Goal: Find specific page/section: Find specific page/section

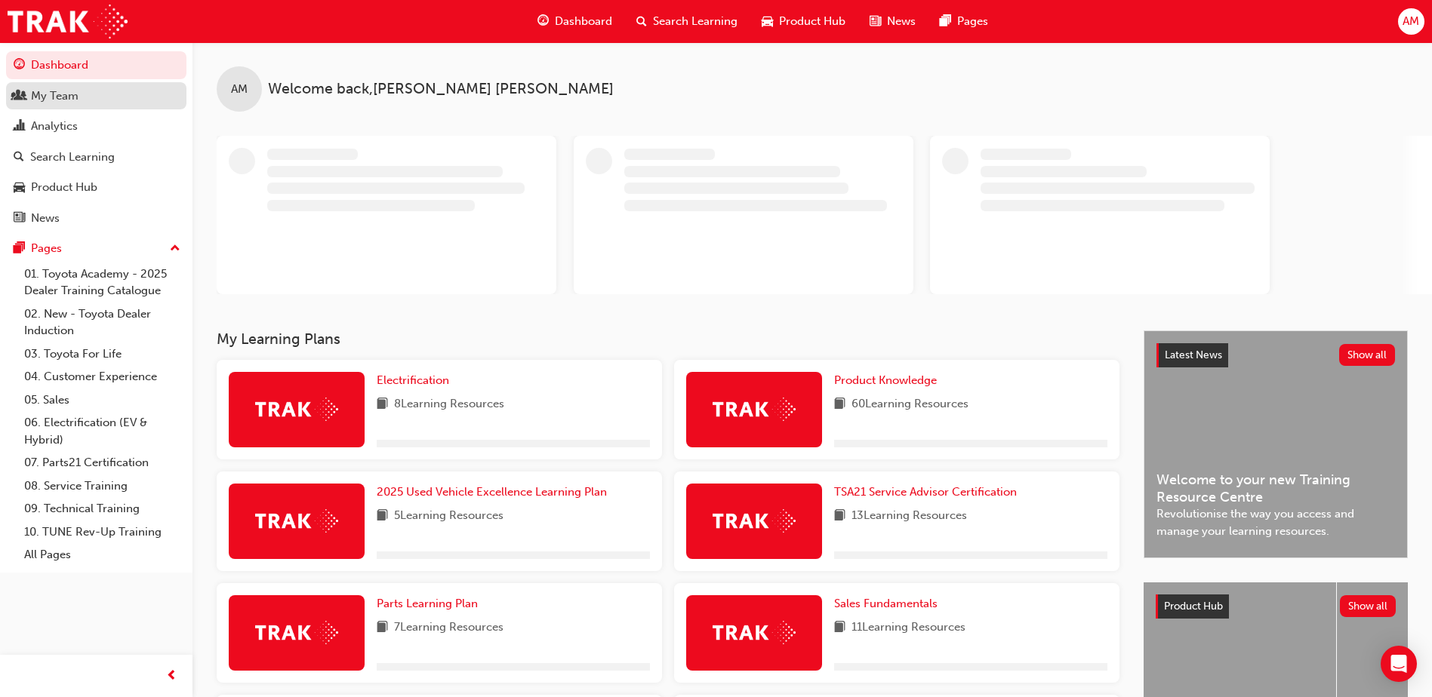
click at [61, 101] on div "My Team" at bounding box center [55, 96] width 48 height 17
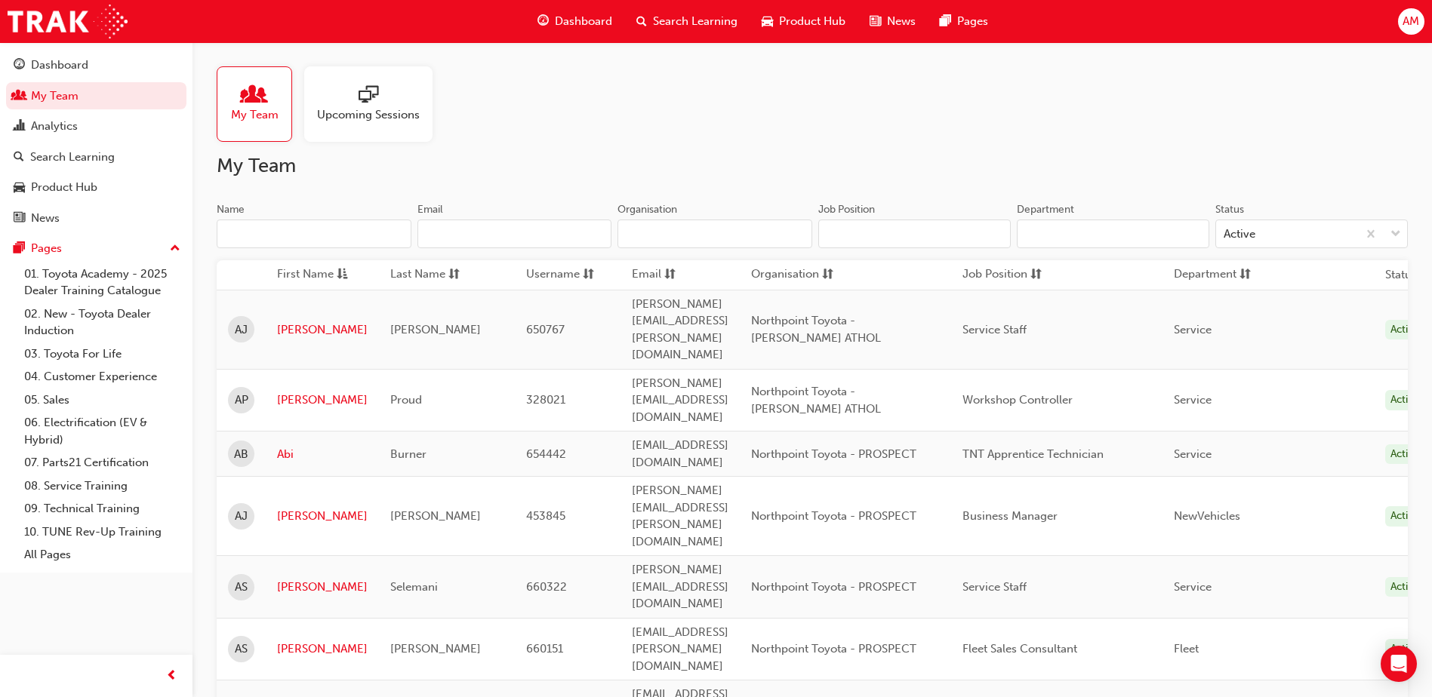
click at [313, 238] on input "Name" at bounding box center [314, 234] width 195 height 29
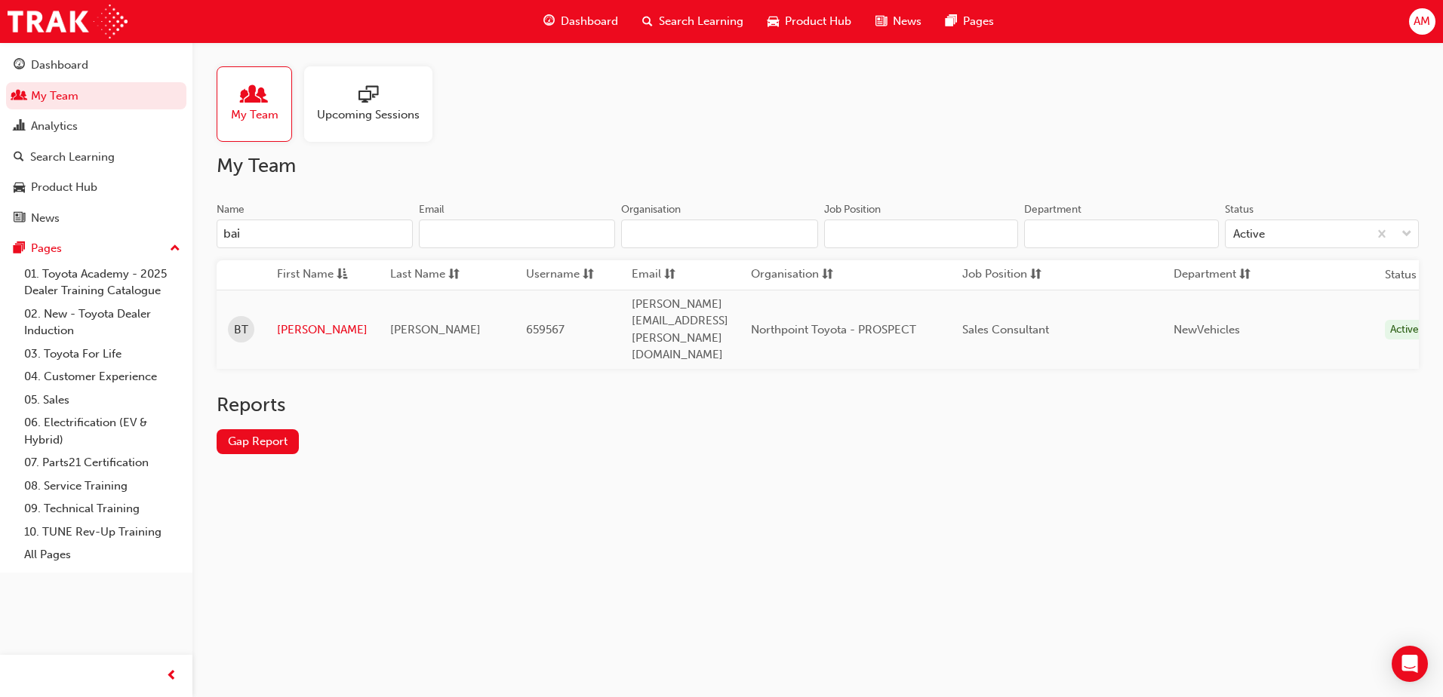
type input "bail"
click at [300, 321] on link "[PERSON_NAME]" at bounding box center [322, 329] width 91 height 17
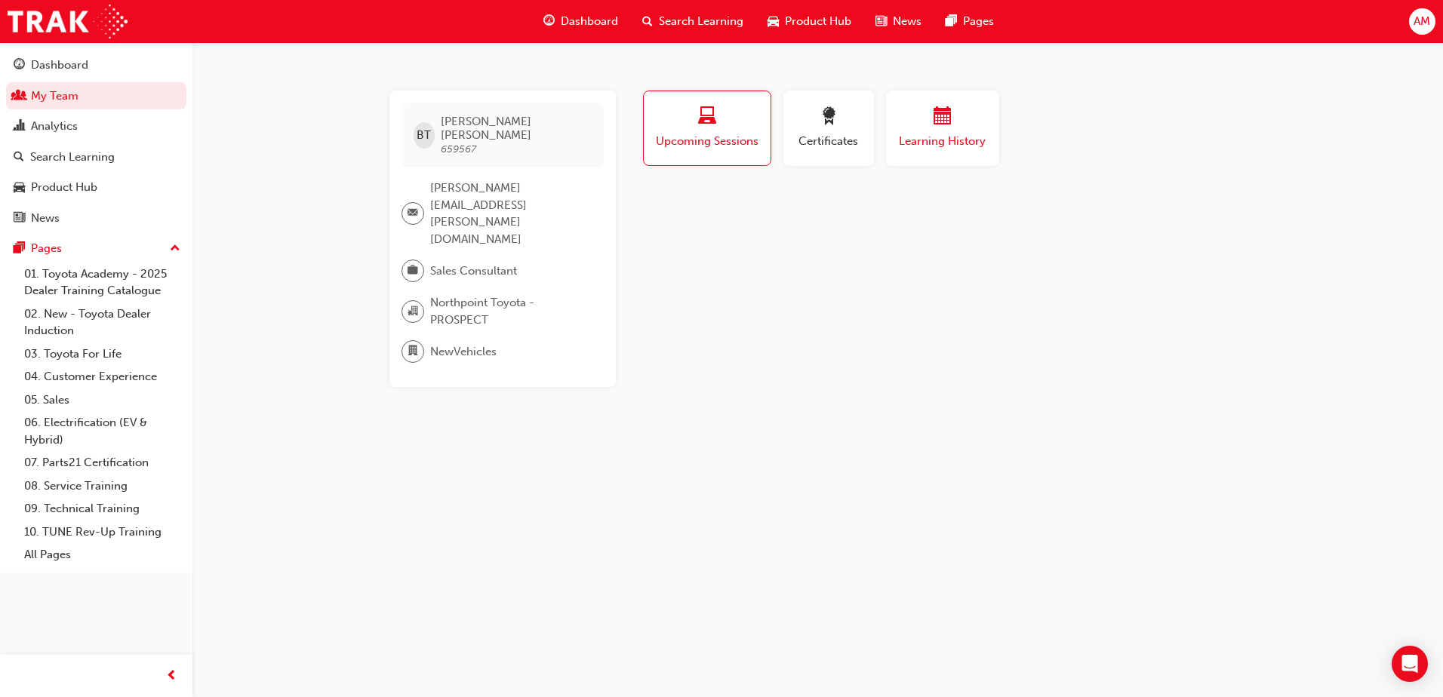
click at [948, 115] on span "calendar-icon" at bounding box center [943, 117] width 18 height 20
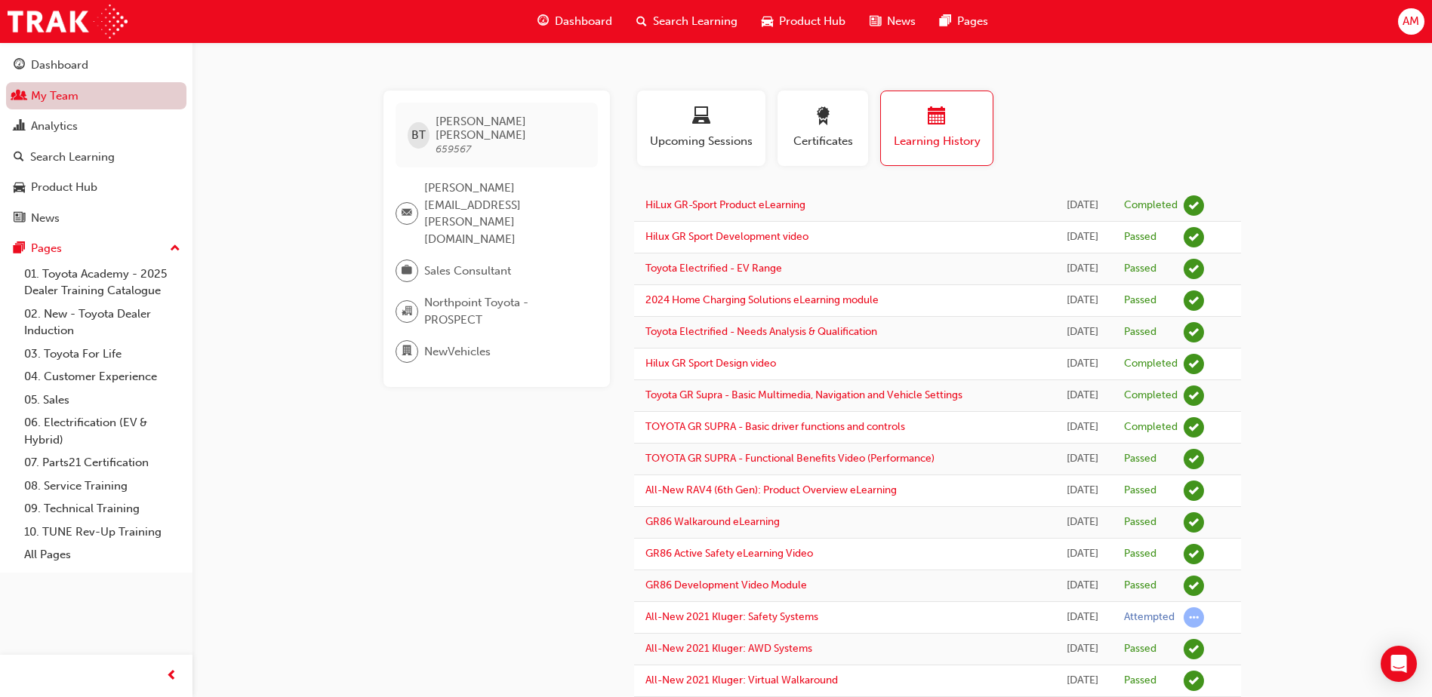
click at [71, 101] on link "My Team" at bounding box center [96, 96] width 180 height 28
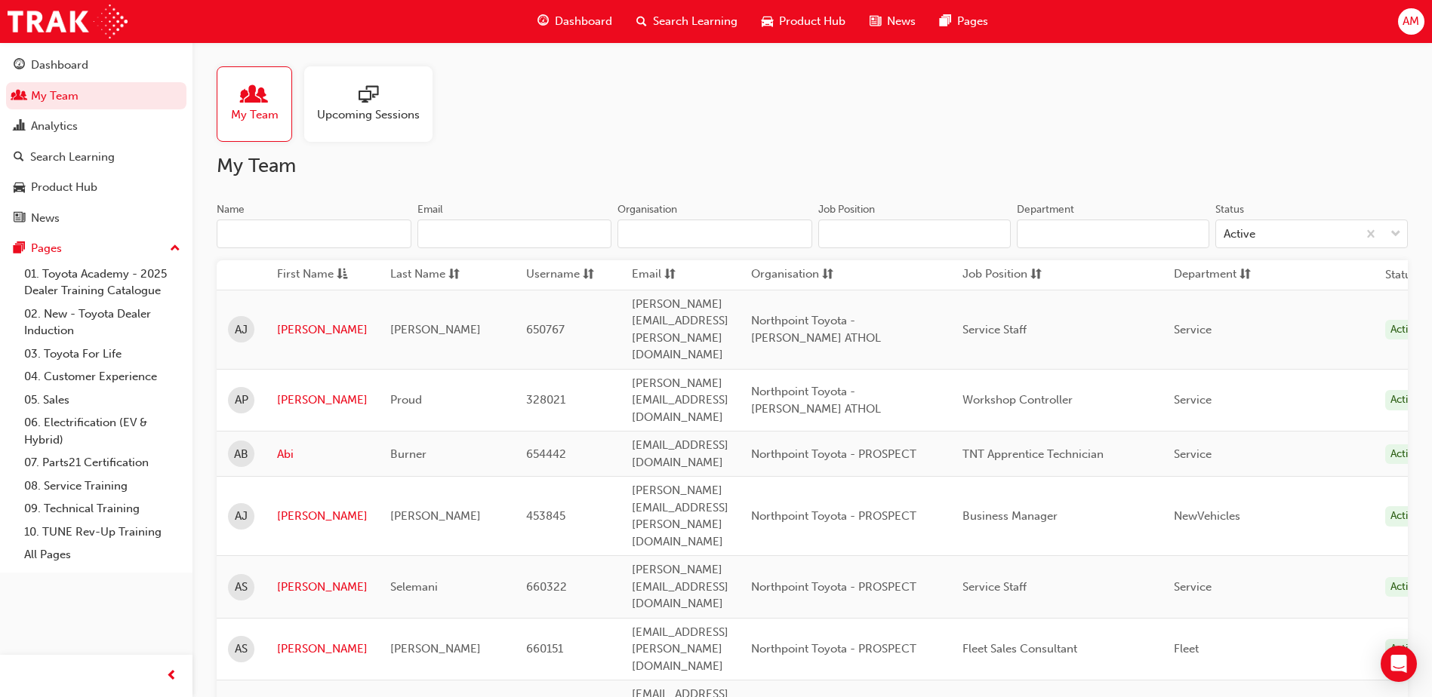
click at [305, 241] on input "Name" at bounding box center [314, 234] width 195 height 29
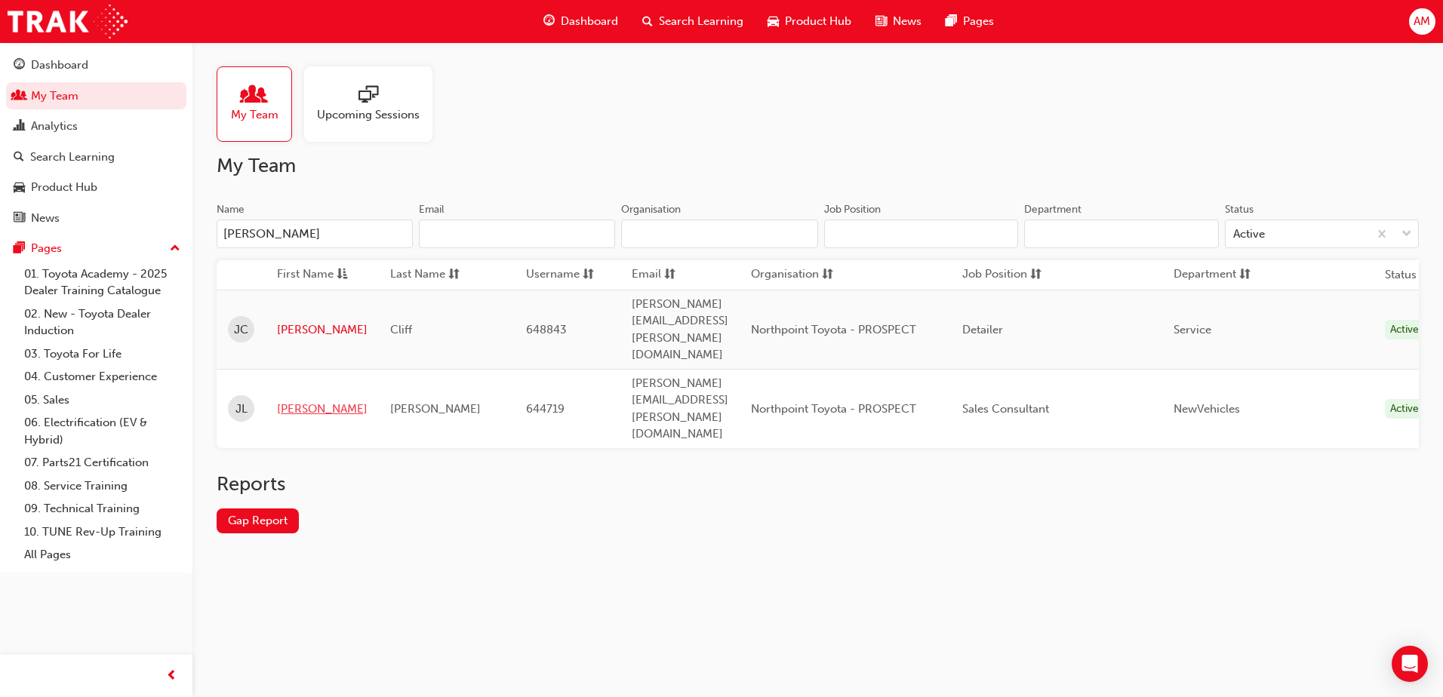
type input "[PERSON_NAME]"
click at [279, 401] on link "[PERSON_NAME]" at bounding box center [322, 409] width 91 height 17
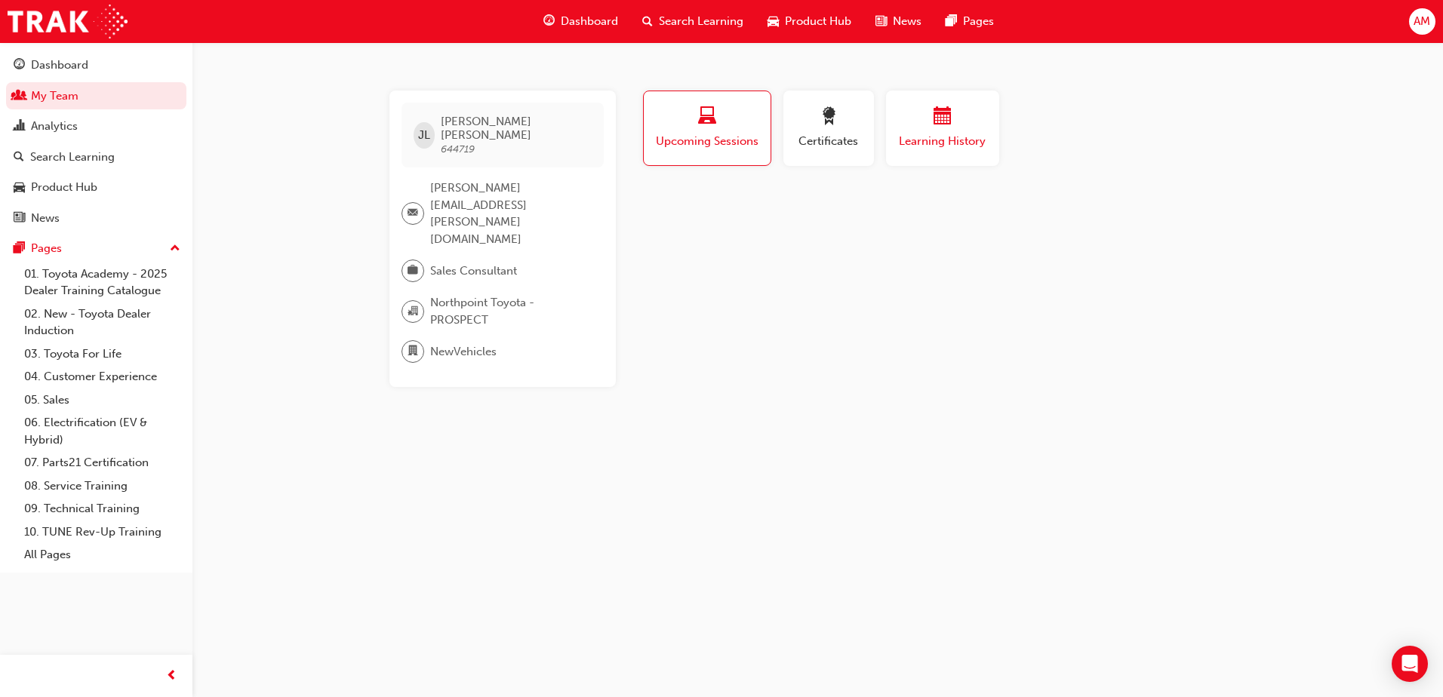
click at [934, 117] on span "calendar-icon" at bounding box center [943, 117] width 18 height 20
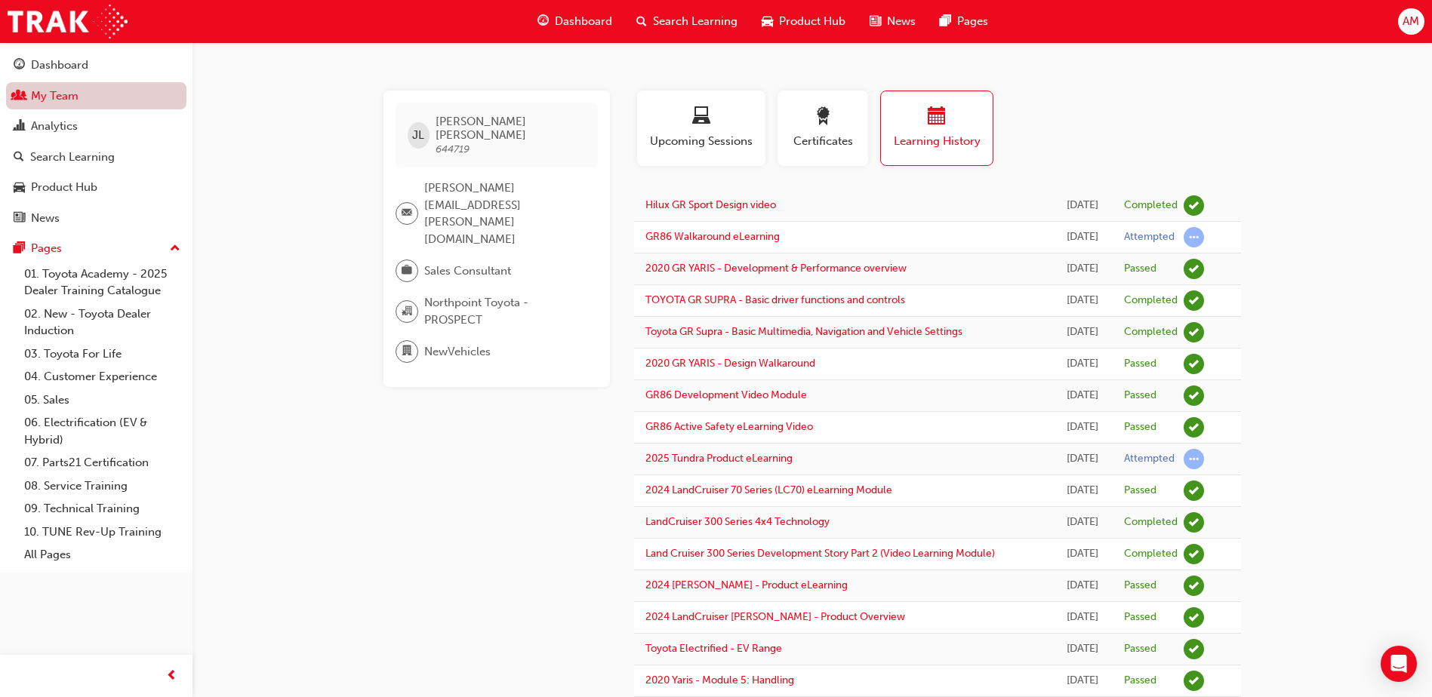
click at [80, 100] on link "My Team" at bounding box center [96, 96] width 180 height 28
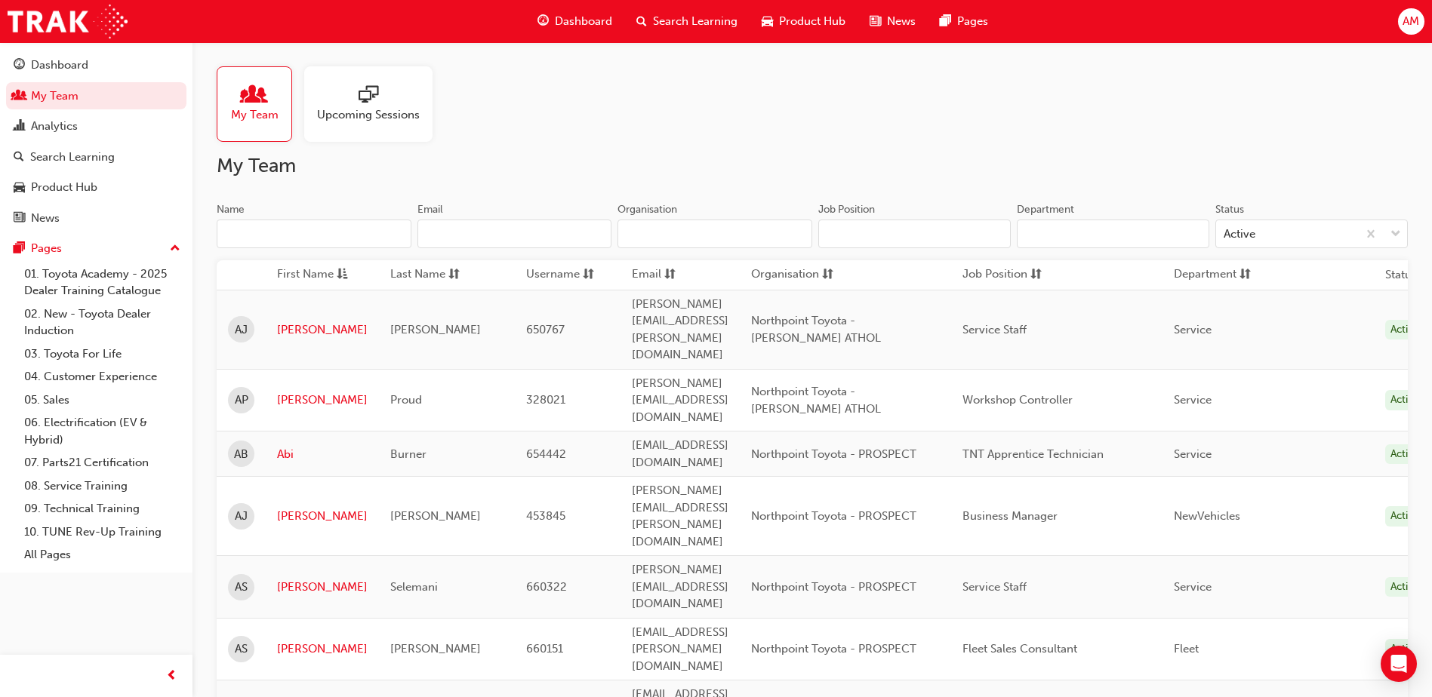
click at [304, 239] on input "Name" at bounding box center [314, 234] width 195 height 29
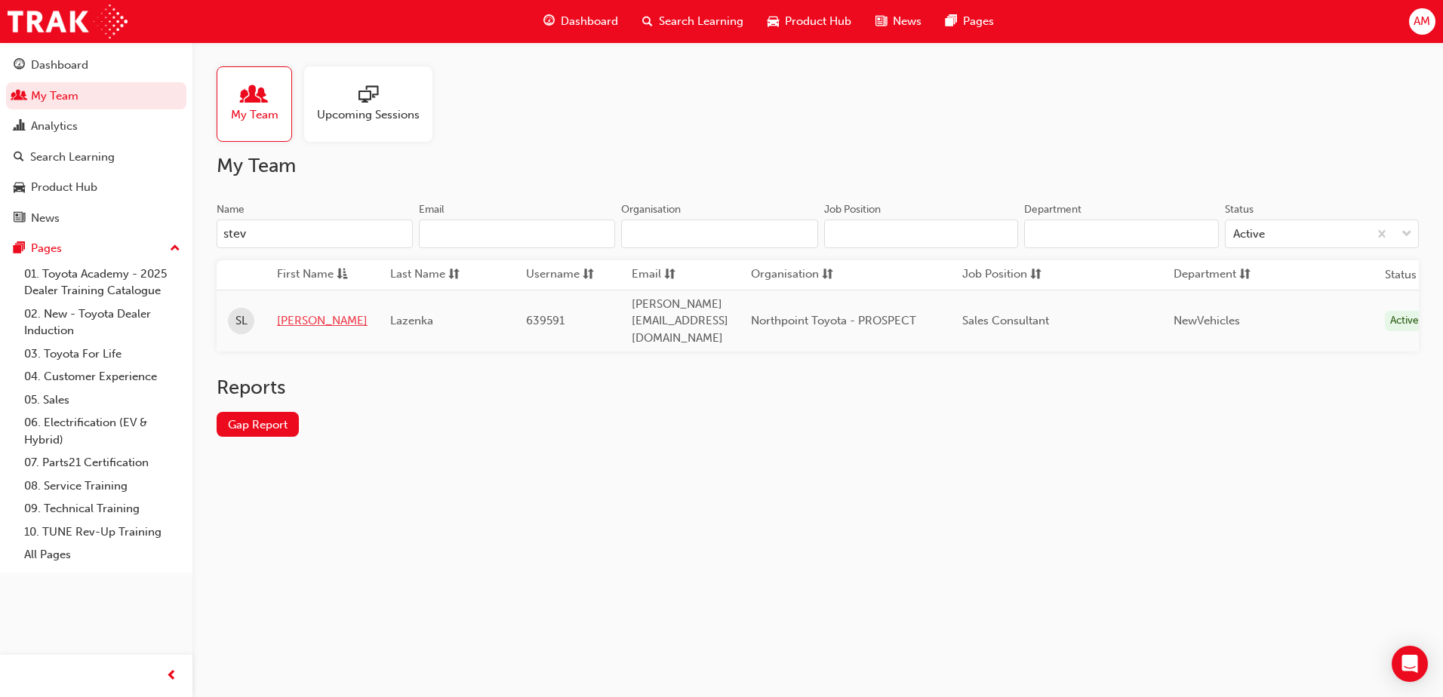
type input "stev"
click at [278, 312] on link "[PERSON_NAME]" at bounding box center [322, 320] width 91 height 17
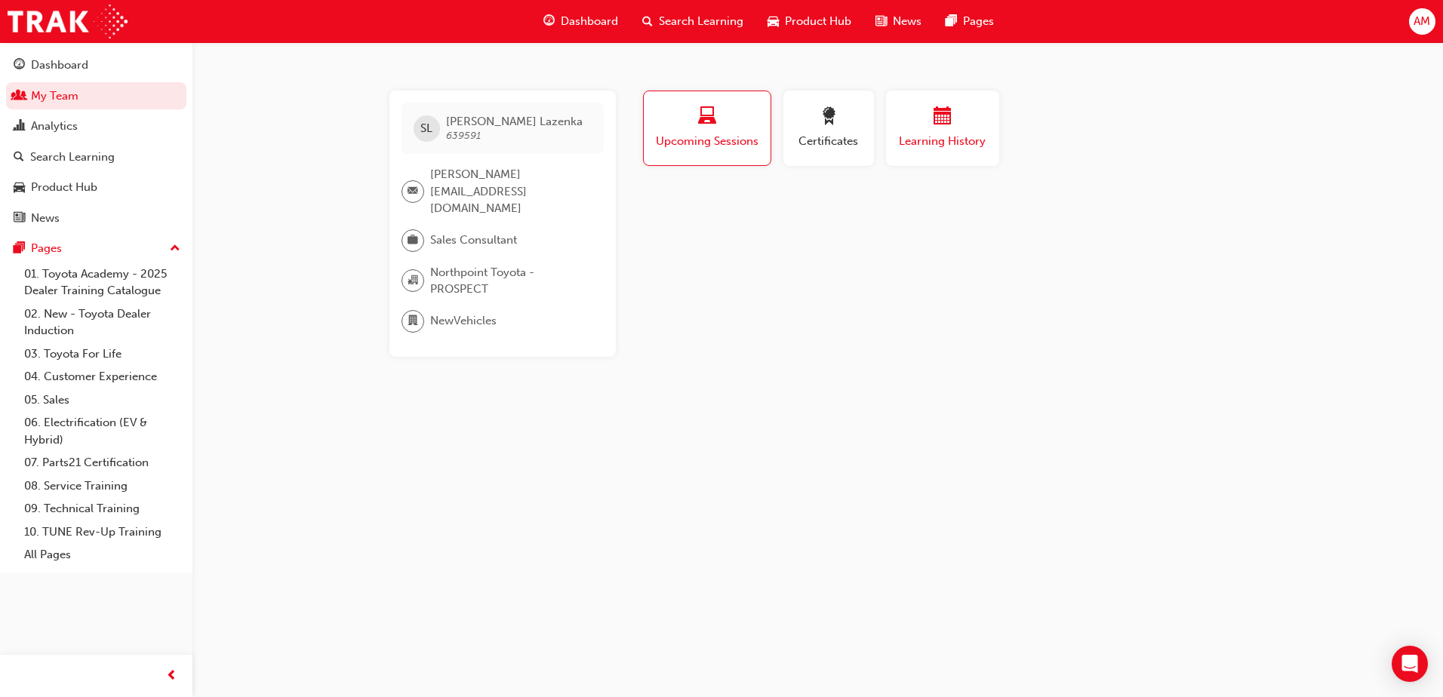
click at [924, 128] on div "button" at bounding box center [942, 118] width 91 height 23
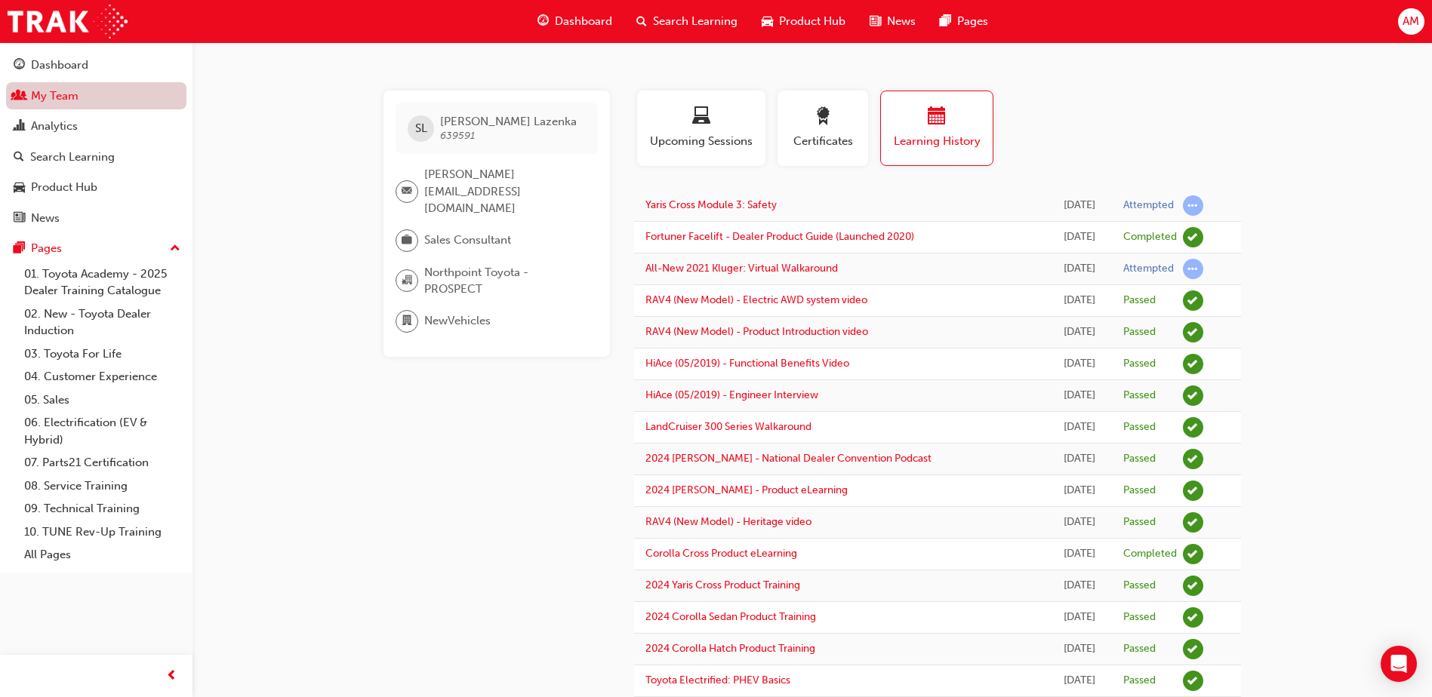
click at [69, 97] on link "My Team" at bounding box center [96, 96] width 180 height 28
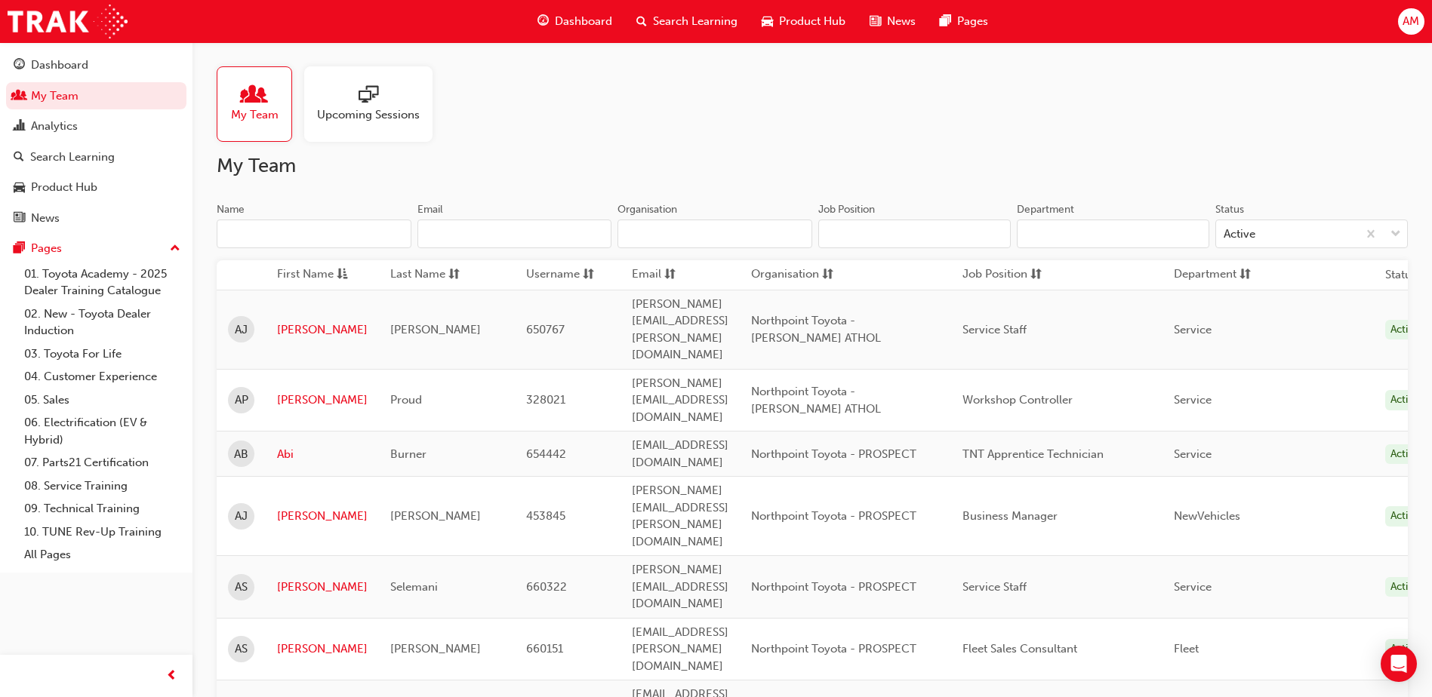
click at [310, 245] on input "Name" at bounding box center [314, 234] width 195 height 29
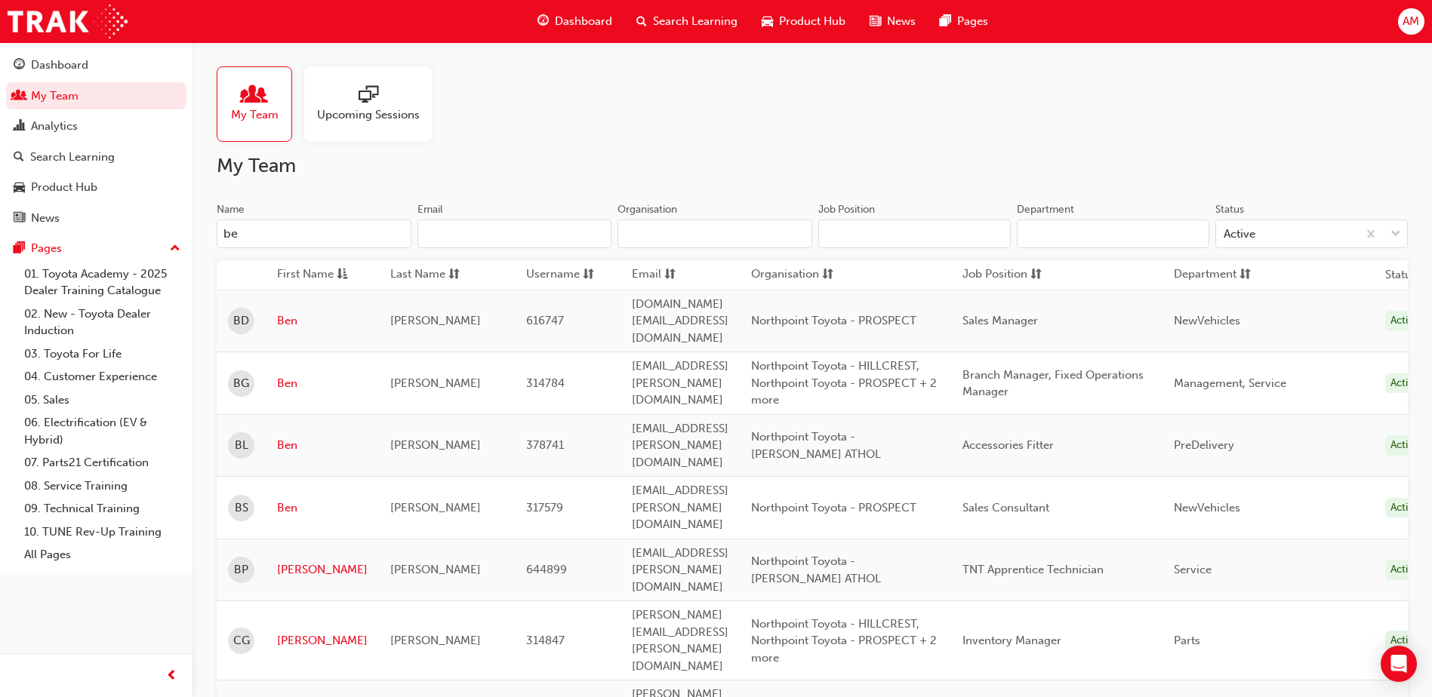
type input "ben"
click at [294, 312] on link "Ben" at bounding box center [322, 320] width 91 height 17
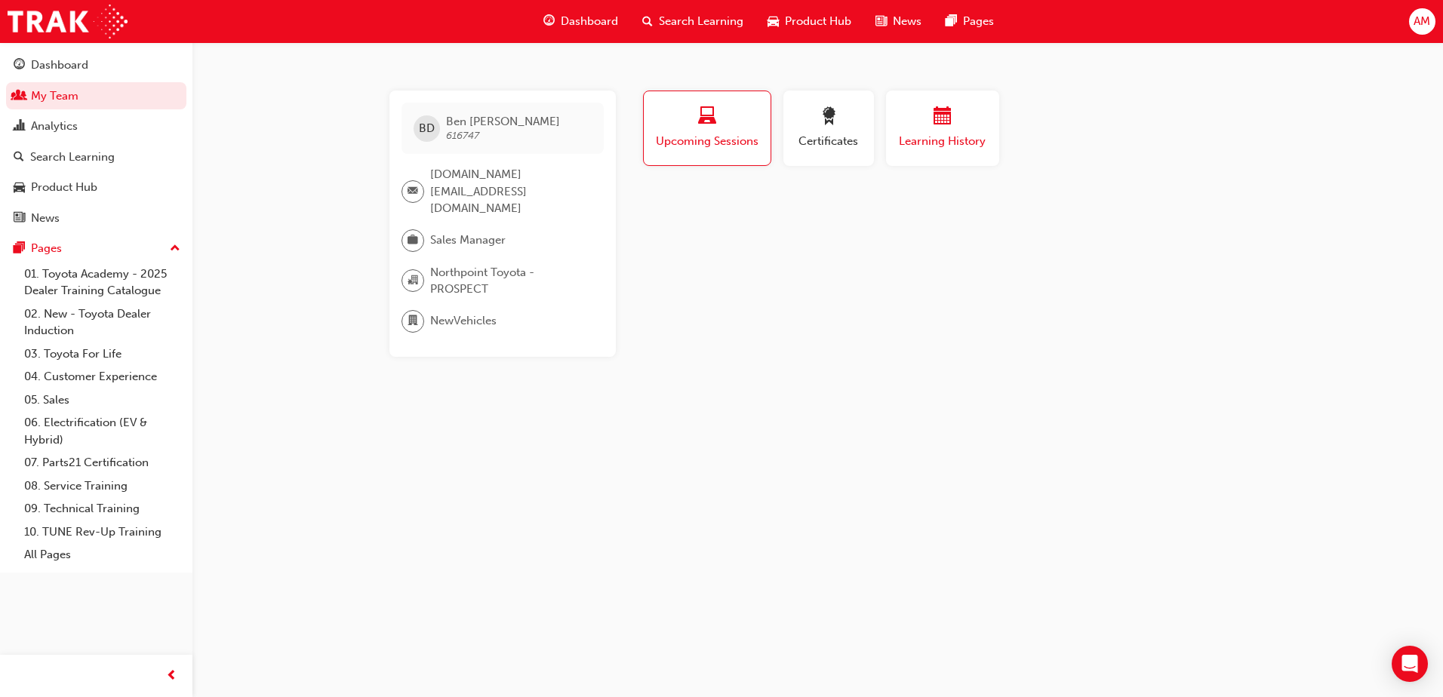
click at [935, 126] on span "calendar-icon" at bounding box center [943, 117] width 18 height 20
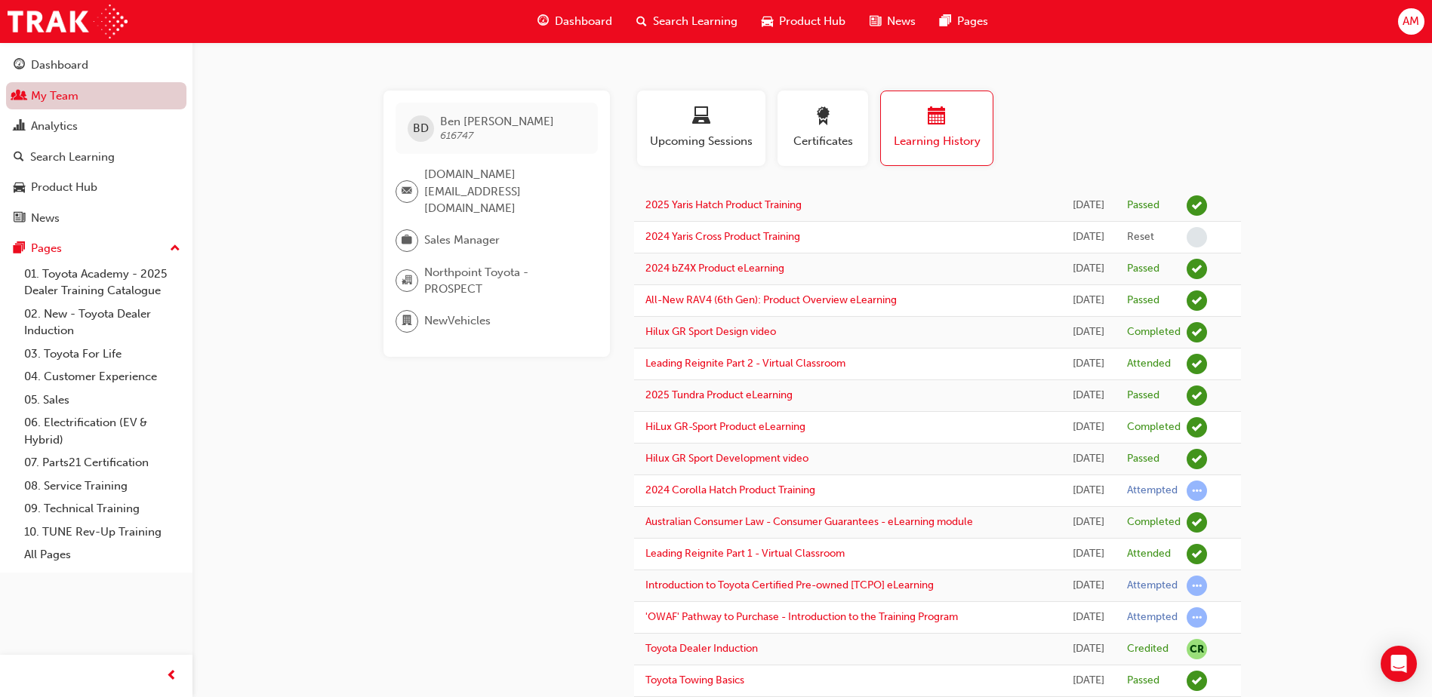
click at [106, 97] on link "My Team" at bounding box center [96, 96] width 180 height 28
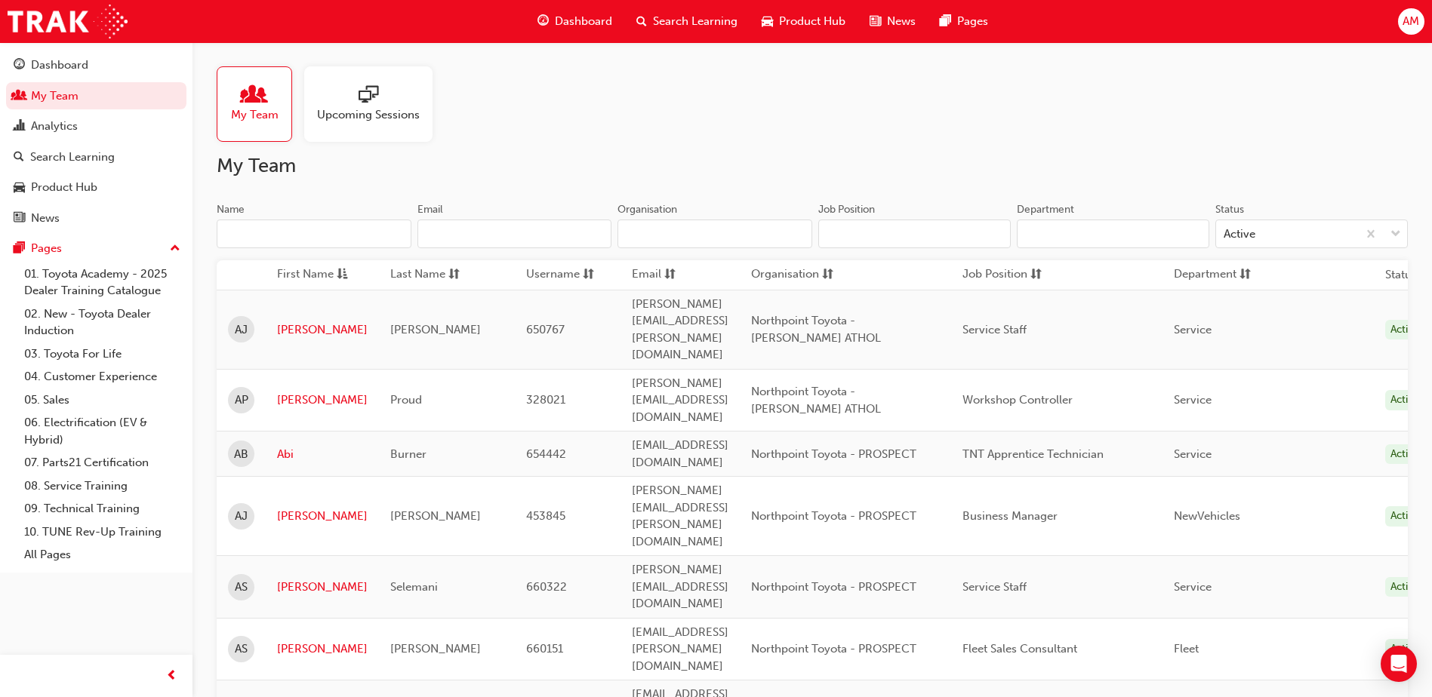
click at [346, 232] on input "Name" at bounding box center [314, 234] width 195 height 29
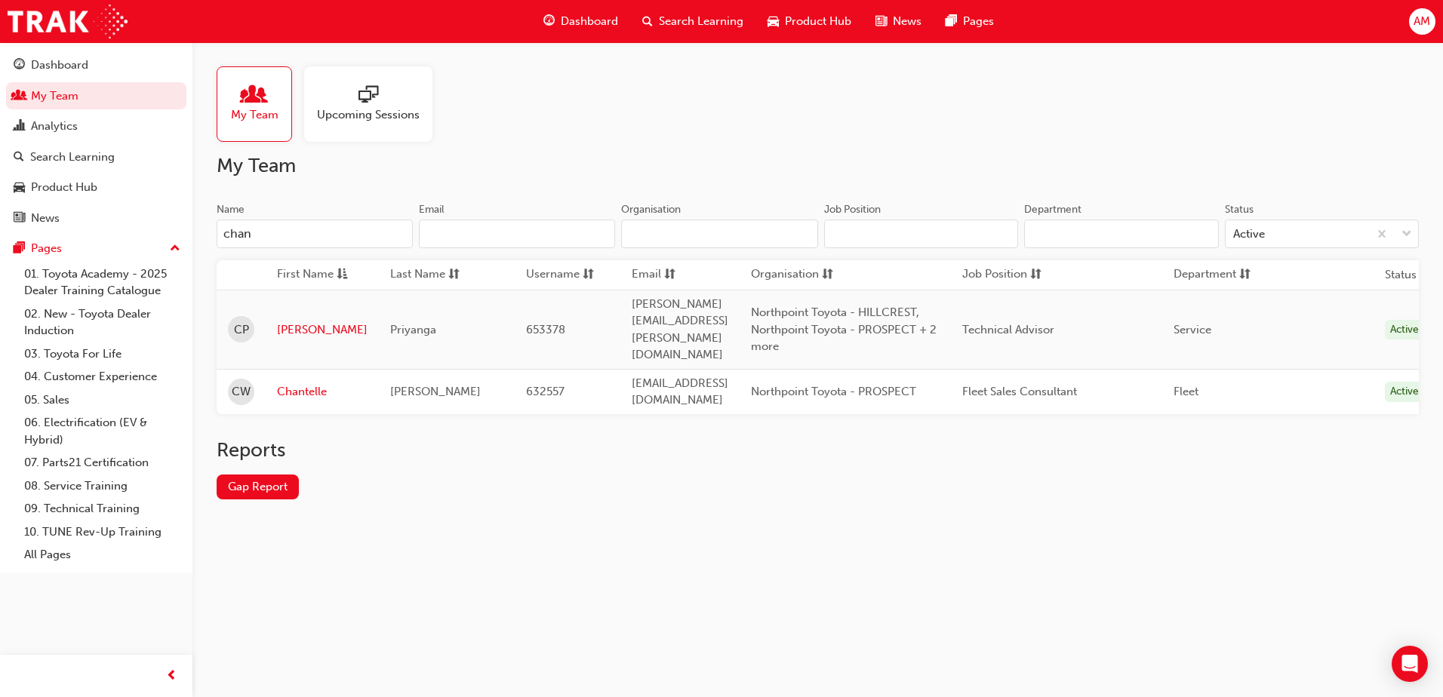
type input "chant"
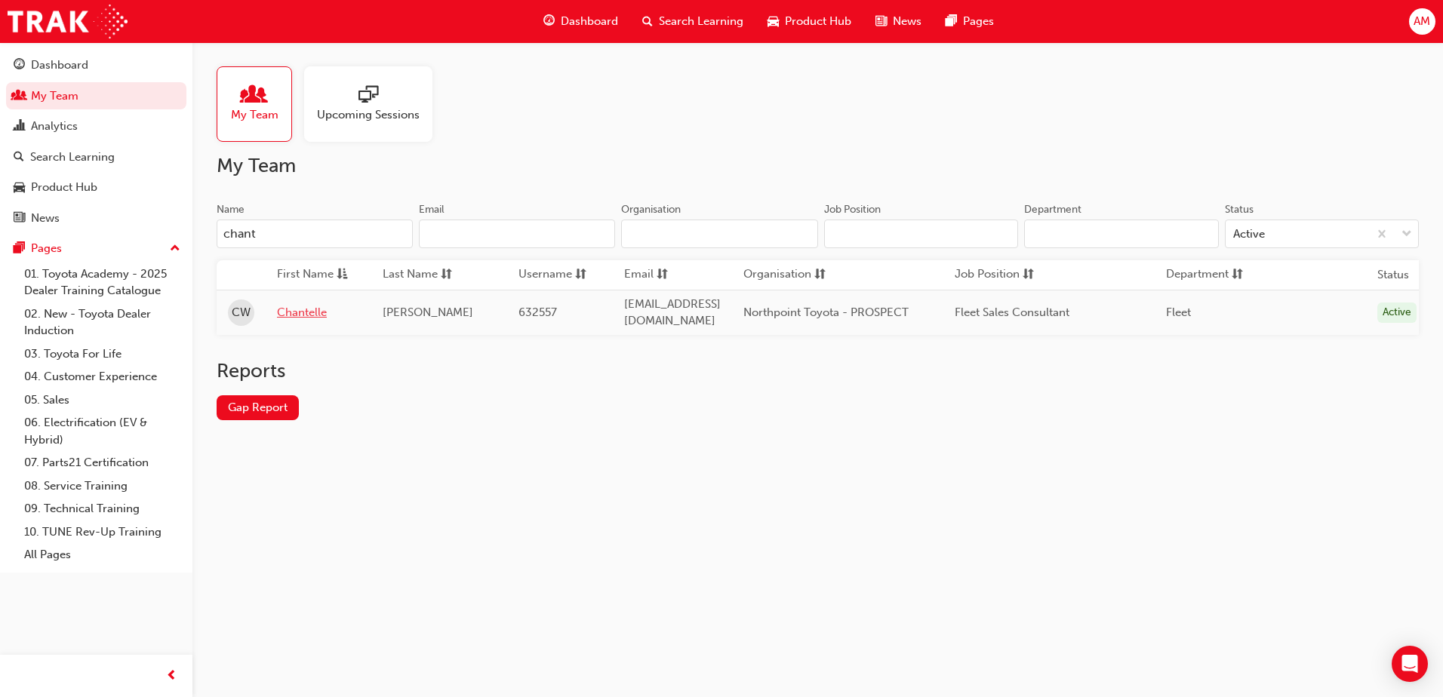
click at [321, 308] on link "Chantelle" at bounding box center [318, 312] width 83 height 17
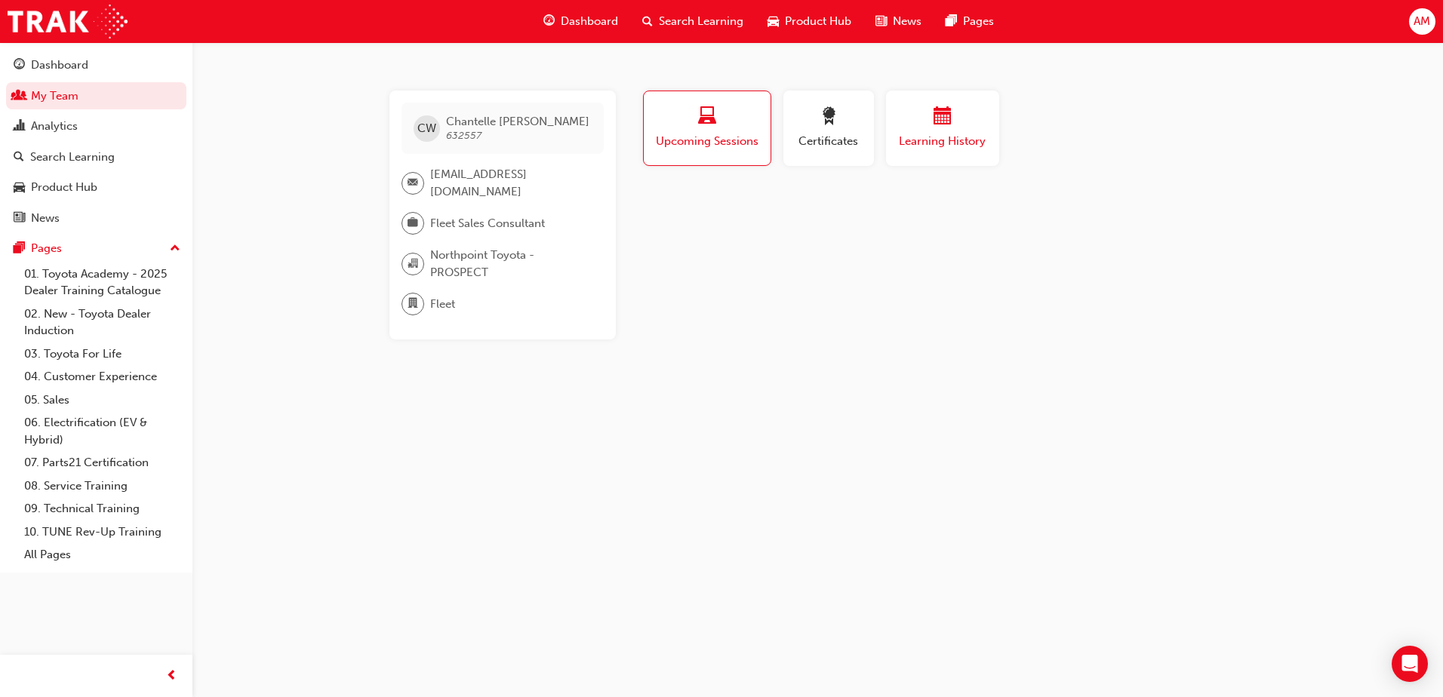
click at [964, 122] on div "button" at bounding box center [942, 118] width 91 height 23
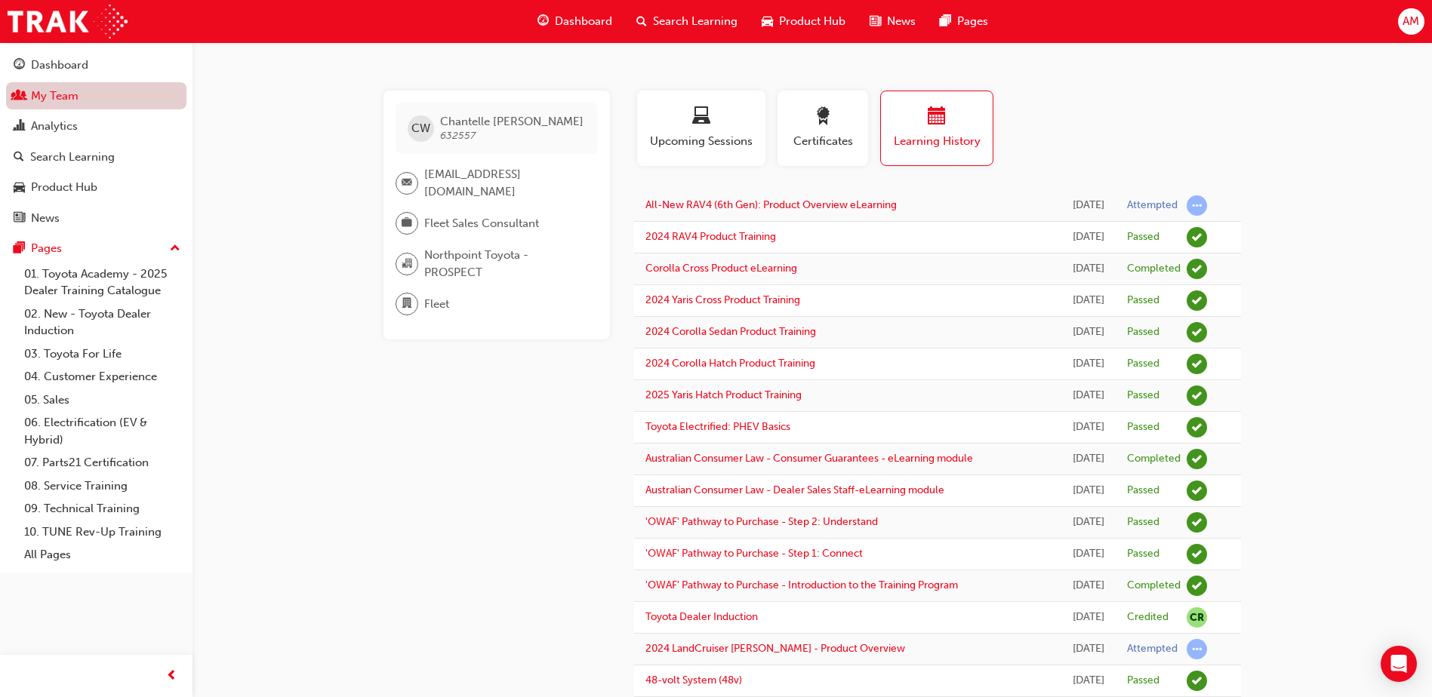
click at [48, 92] on link "My Team" at bounding box center [96, 96] width 180 height 28
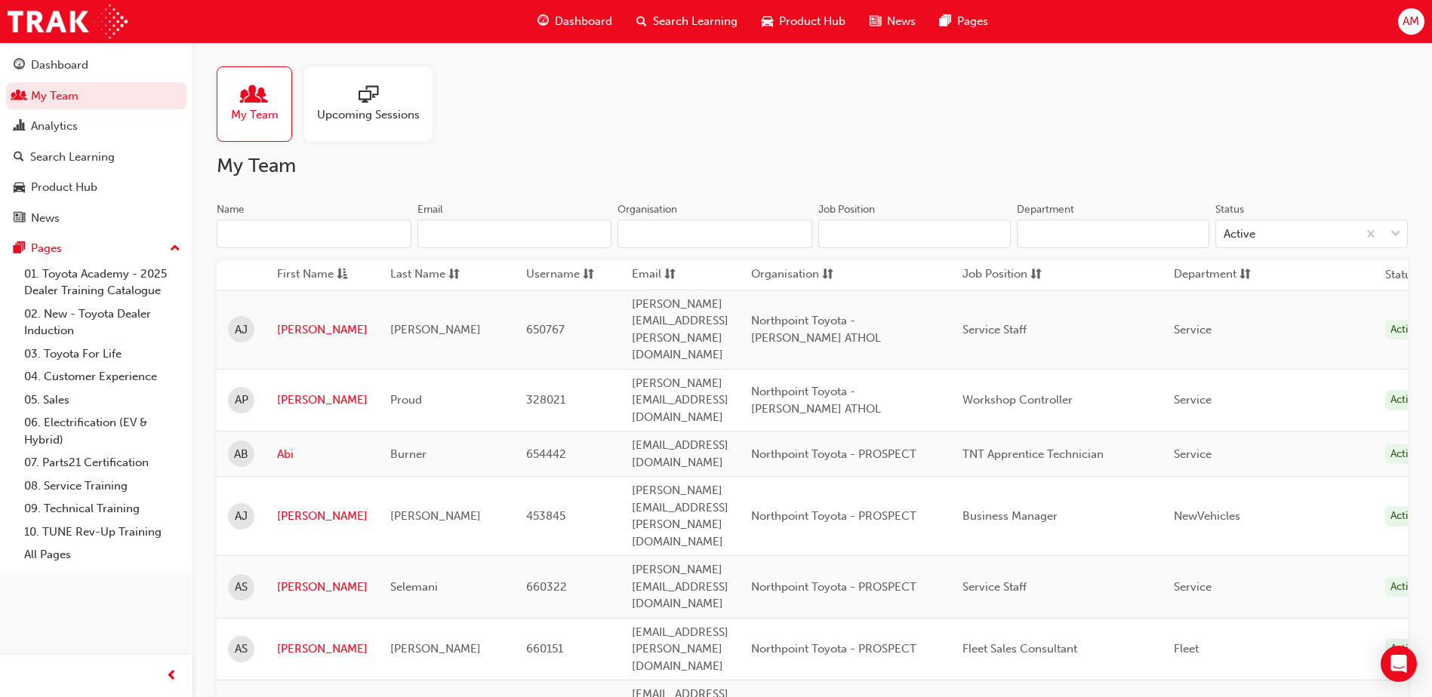
click at [312, 232] on input "Name" at bounding box center [314, 234] width 195 height 29
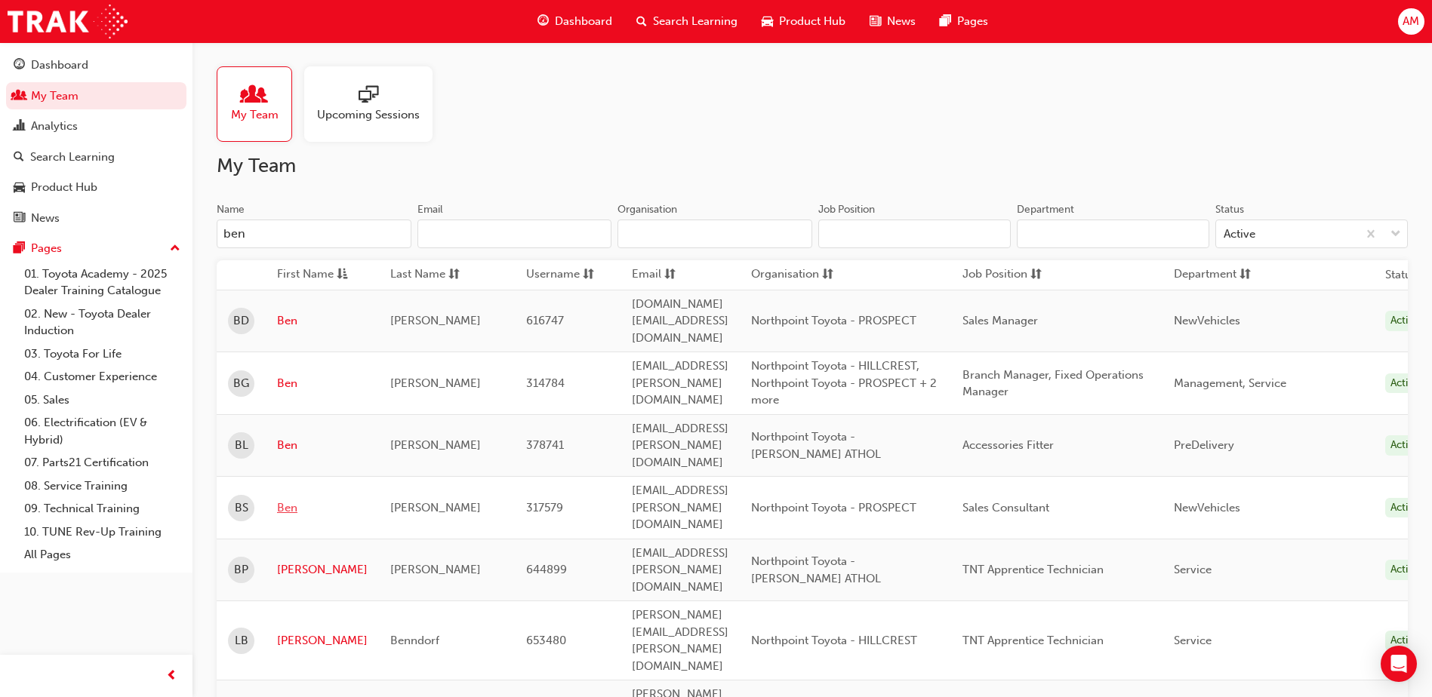
type input "ben"
click at [287, 500] on link "Ben" at bounding box center [322, 508] width 91 height 17
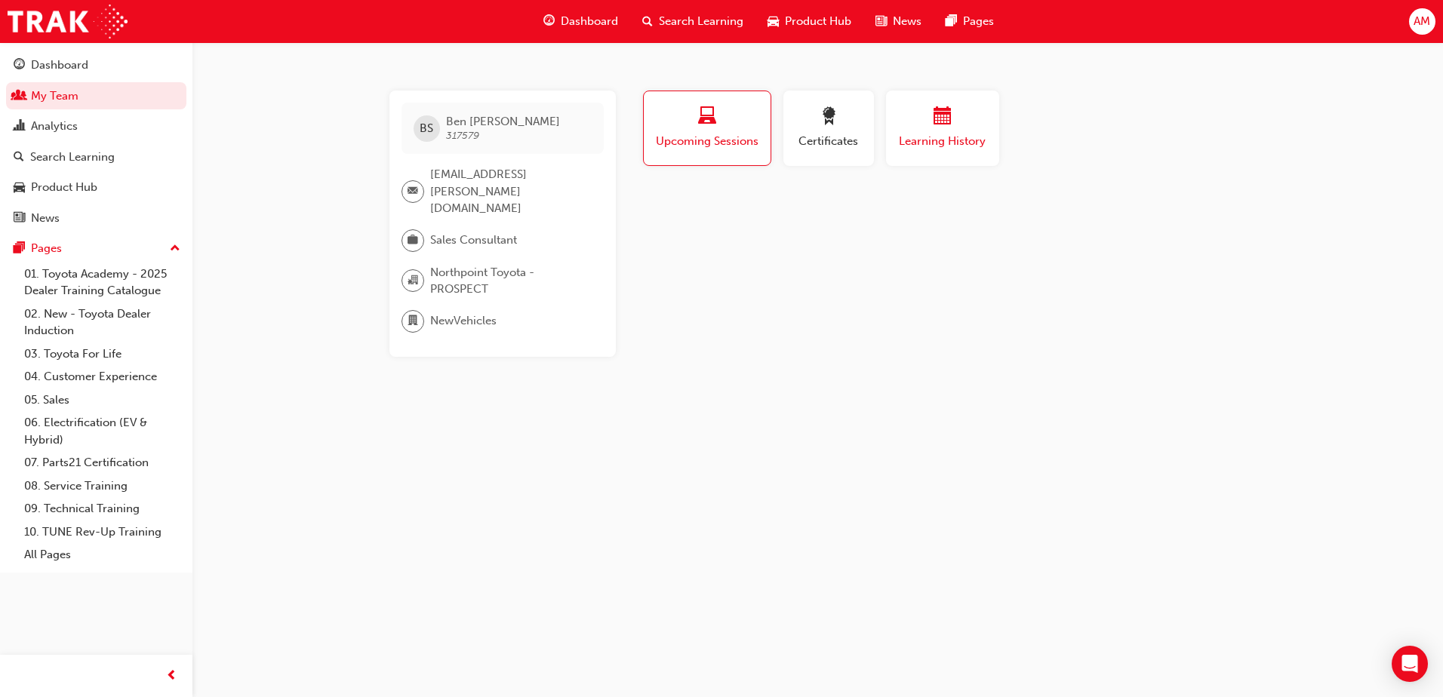
click at [955, 137] on span "Learning History" at bounding box center [942, 141] width 91 height 17
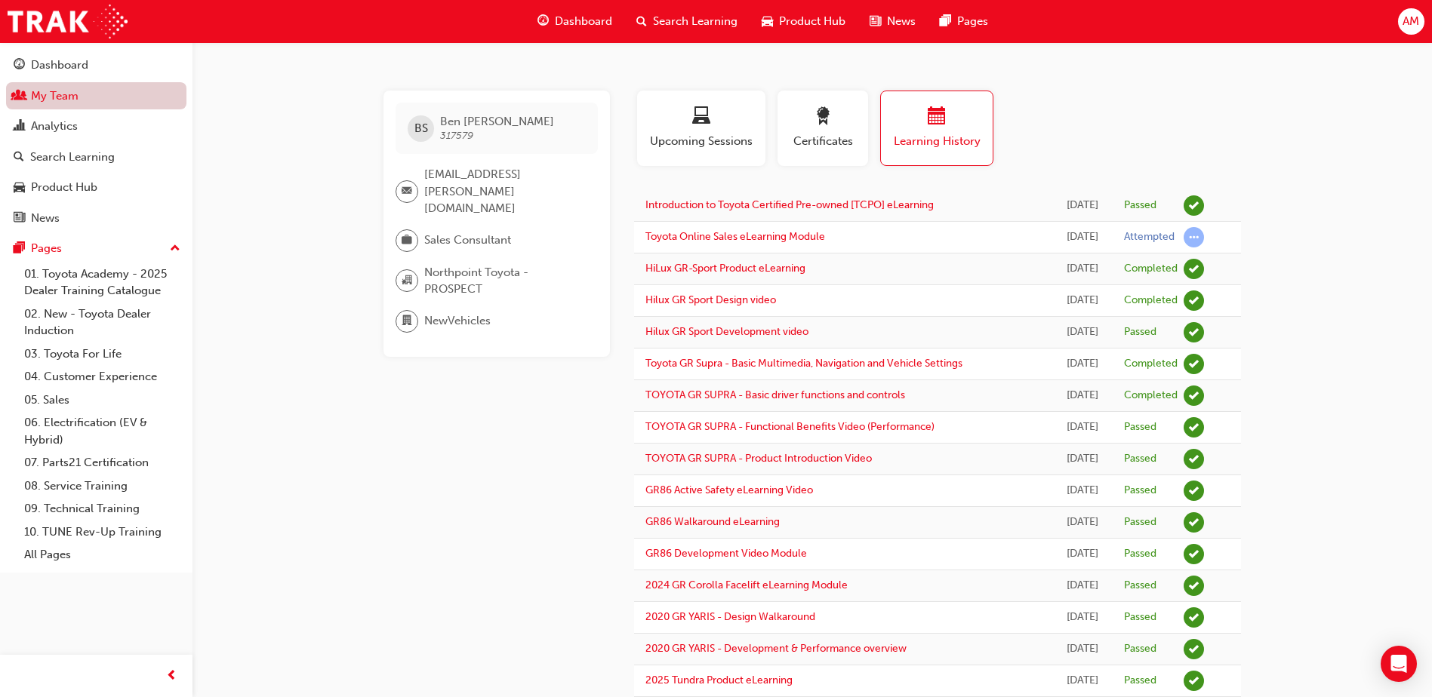
click at [90, 101] on link "My Team" at bounding box center [96, 96] width 180 height 28
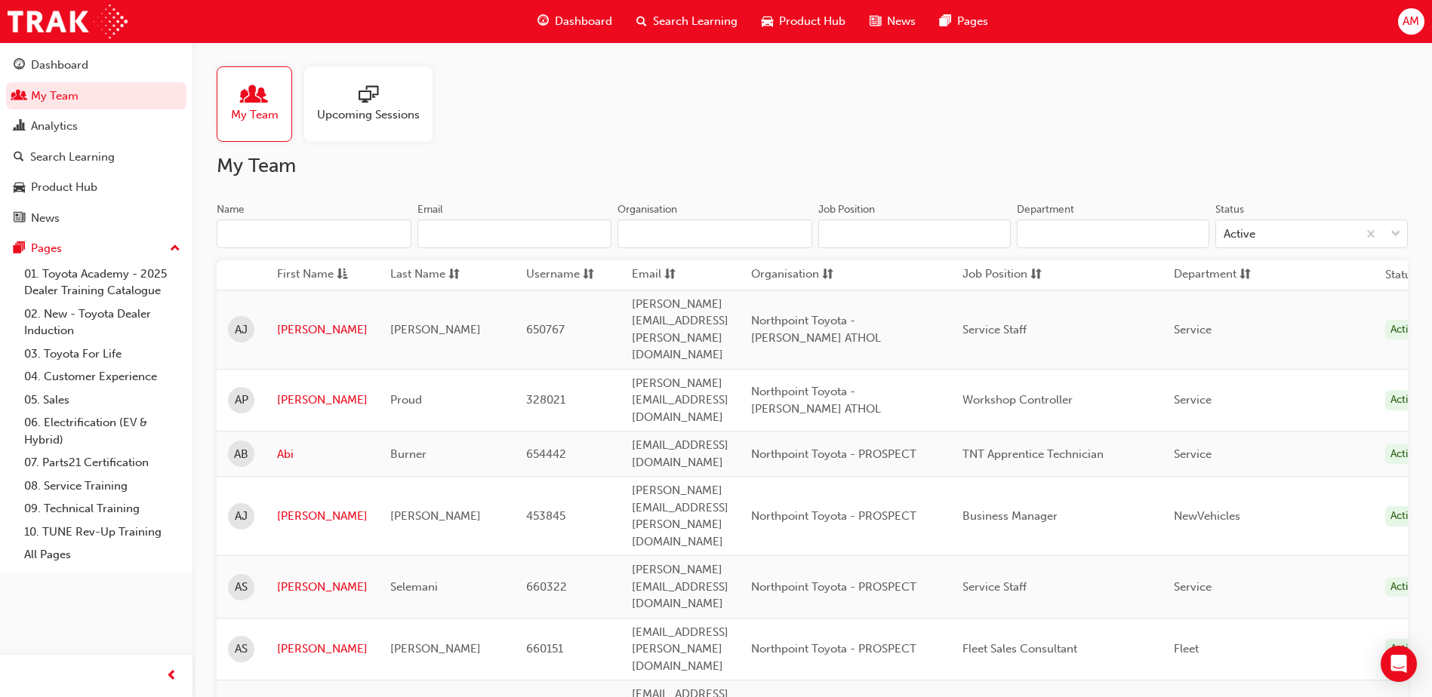
click at [261, 232] on input "Name" at bounding box center [314, 234] width 195 height 29
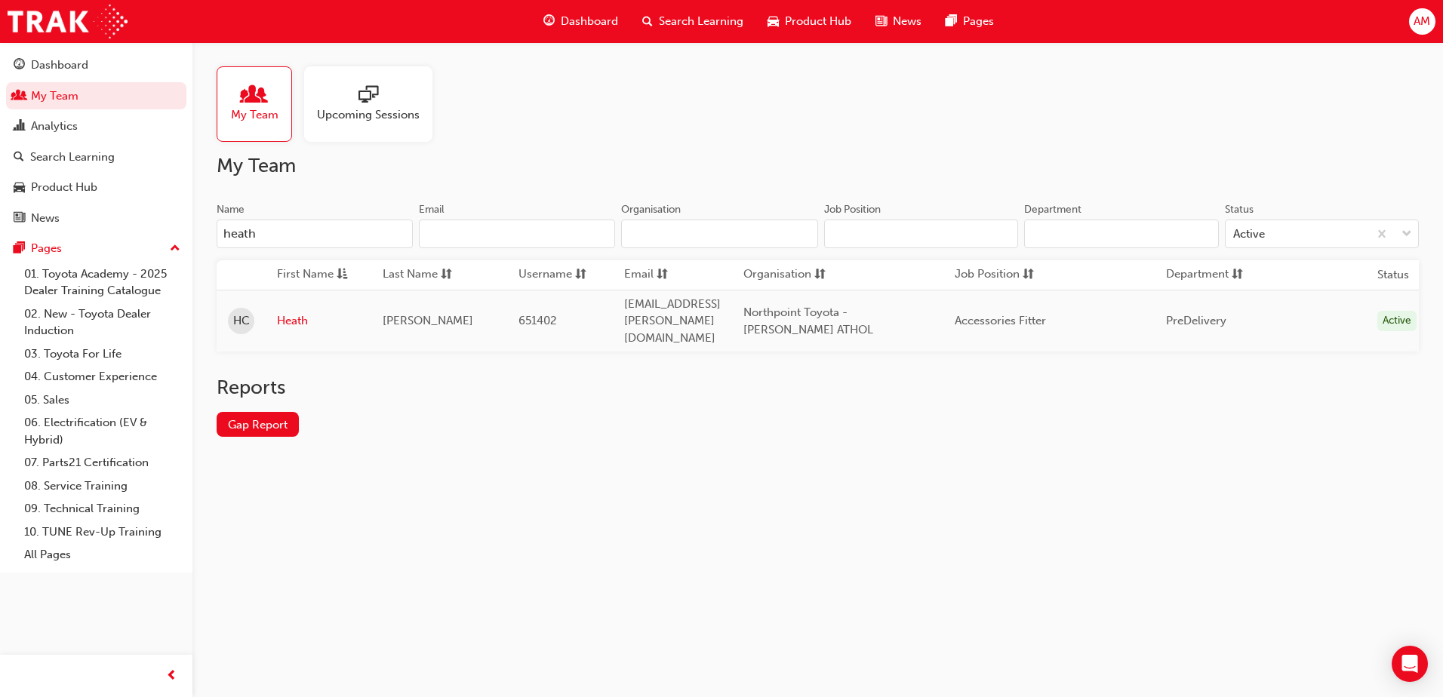
type input "heath"
click at [294, 312] on link "Heath" at bounding box center [318, 320] width 83 height 17
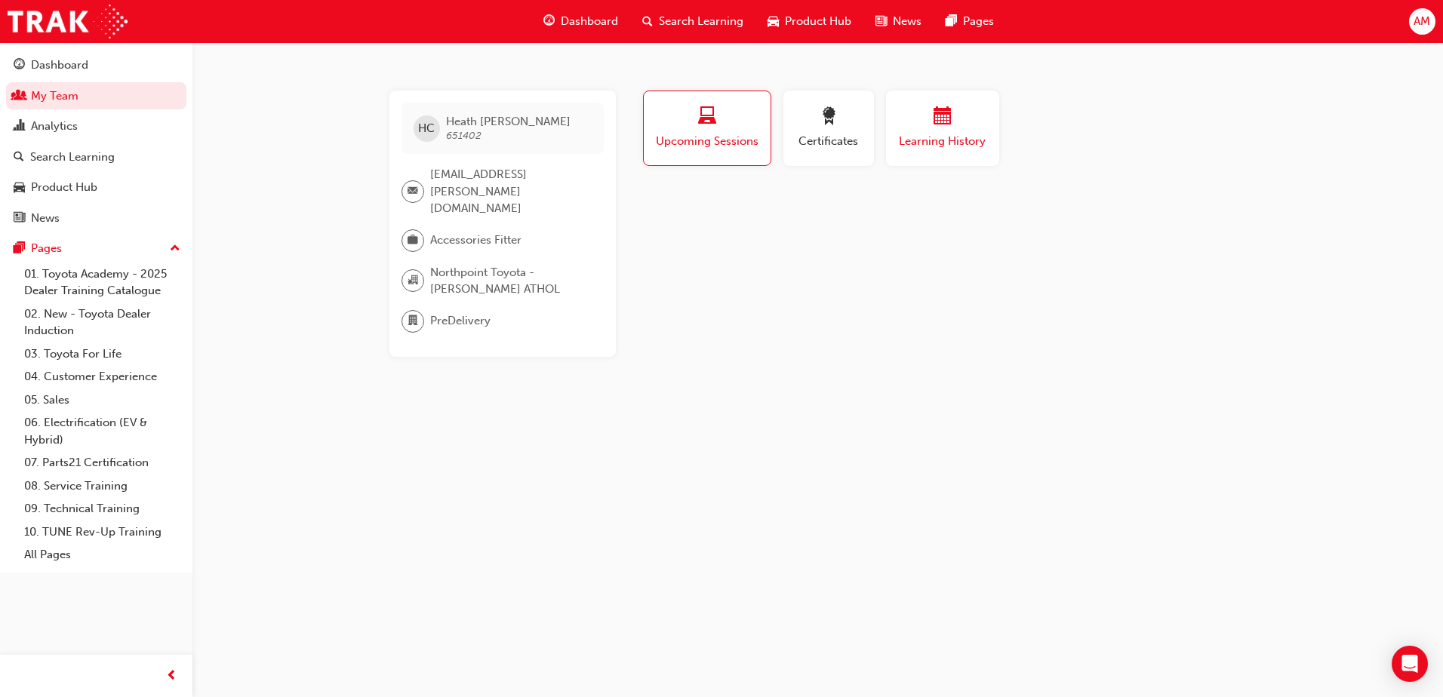
click at [951, 140] on span "Learning History" at bounding box center [942, 141] width 91 height 17
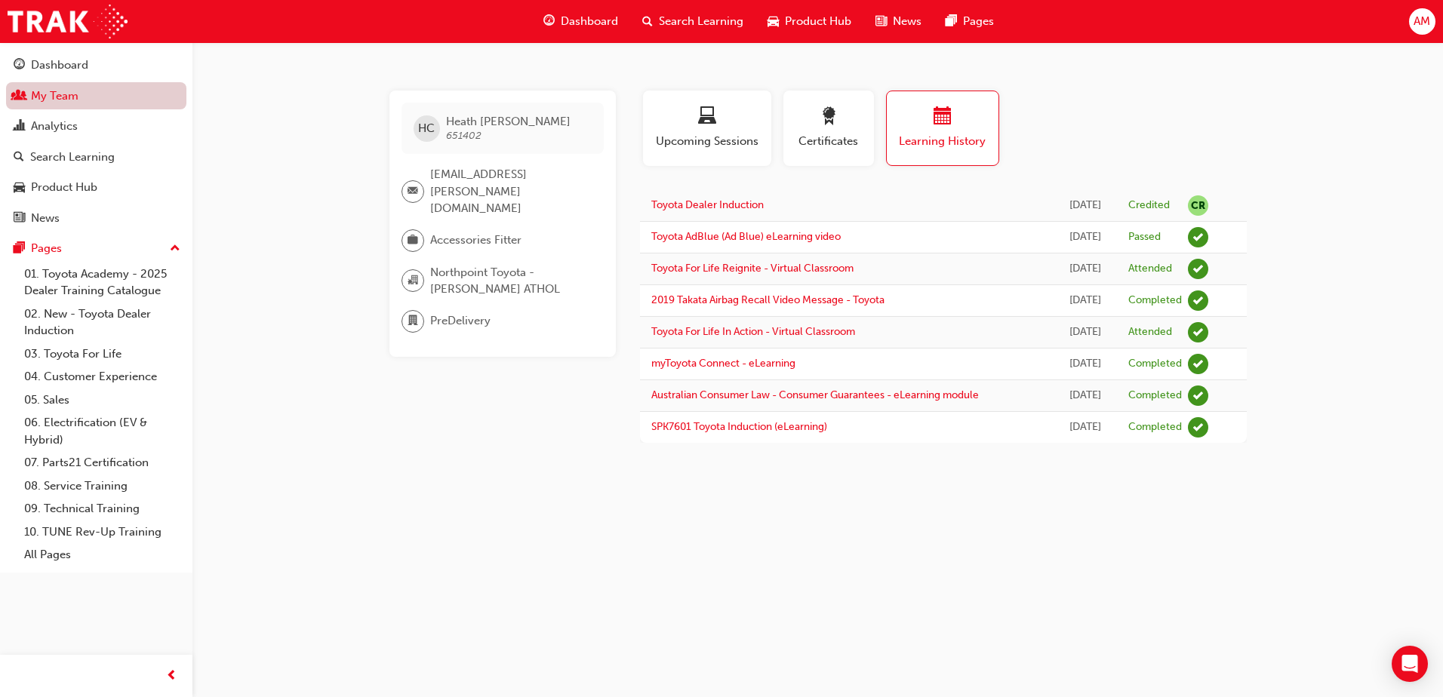
click at [59, 103] on link "My Team" at bounding box center [96, 96] width 180 height 28
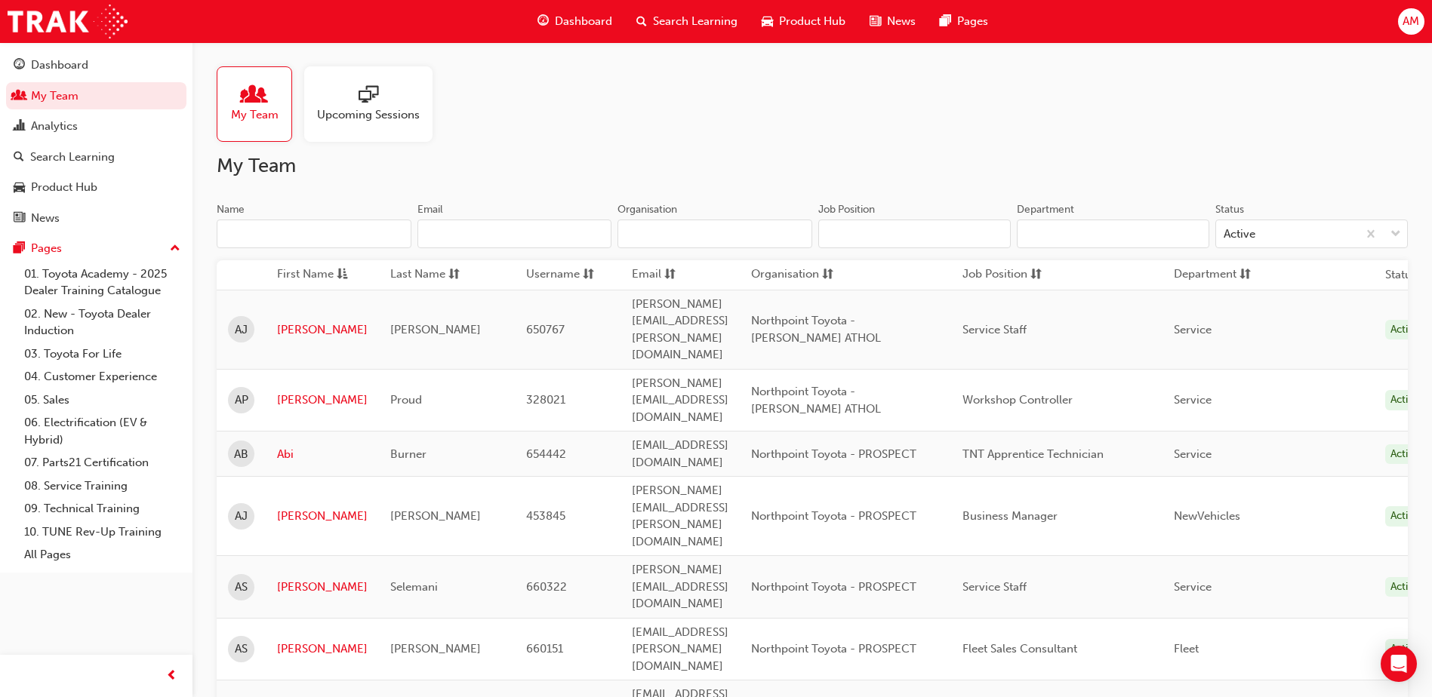
click at [294, 266] on span "First Name" at bounding box center [305, 275] width 57 height 19
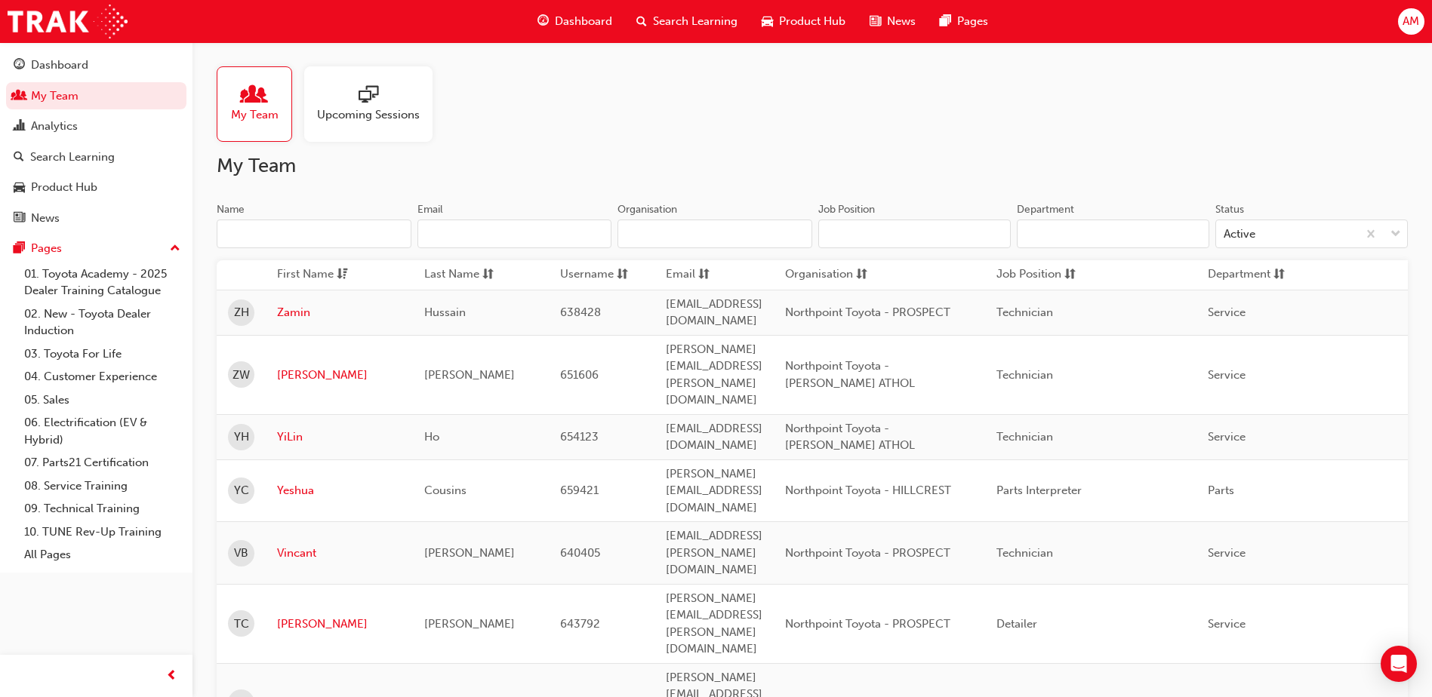
click at [297, 272] on span "First Name" at bounding box center [305, 275] width 57 height 19
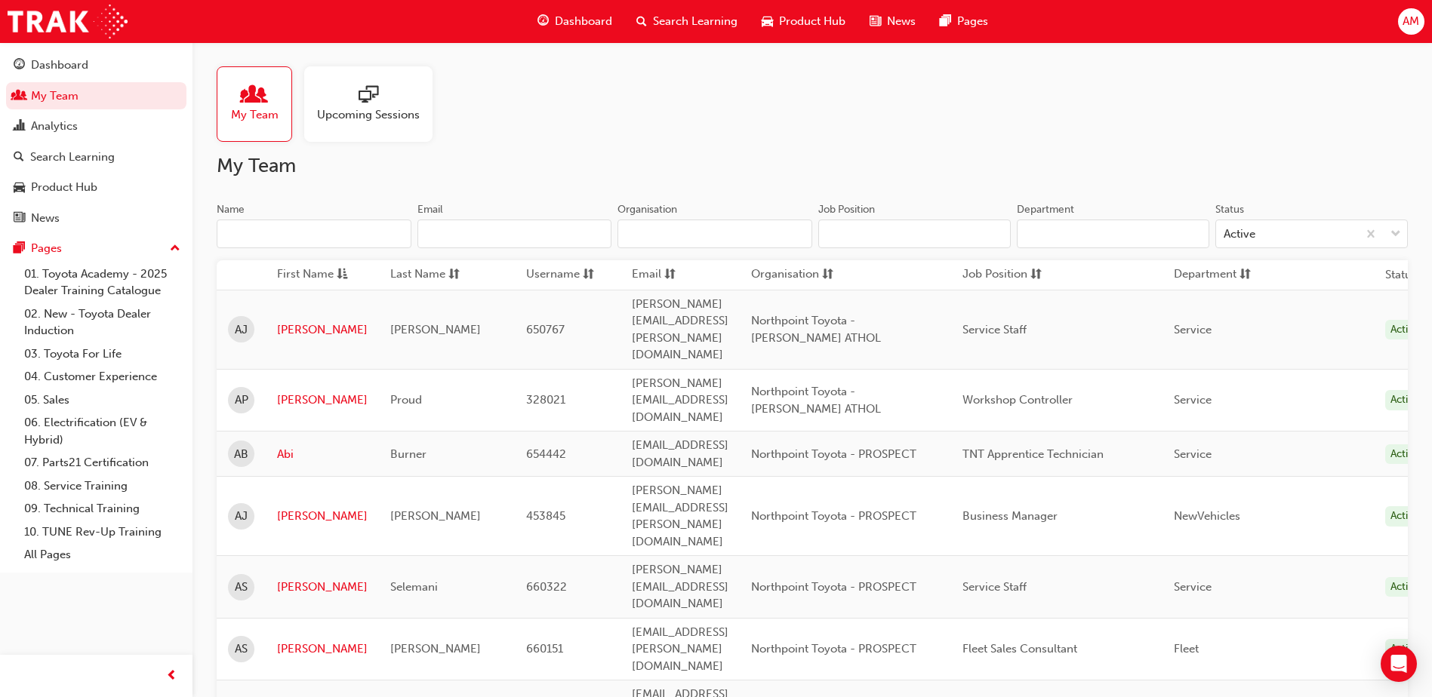
click at [301, 242] on input "Name" at bounding box center [314, 234] width 195 height 29
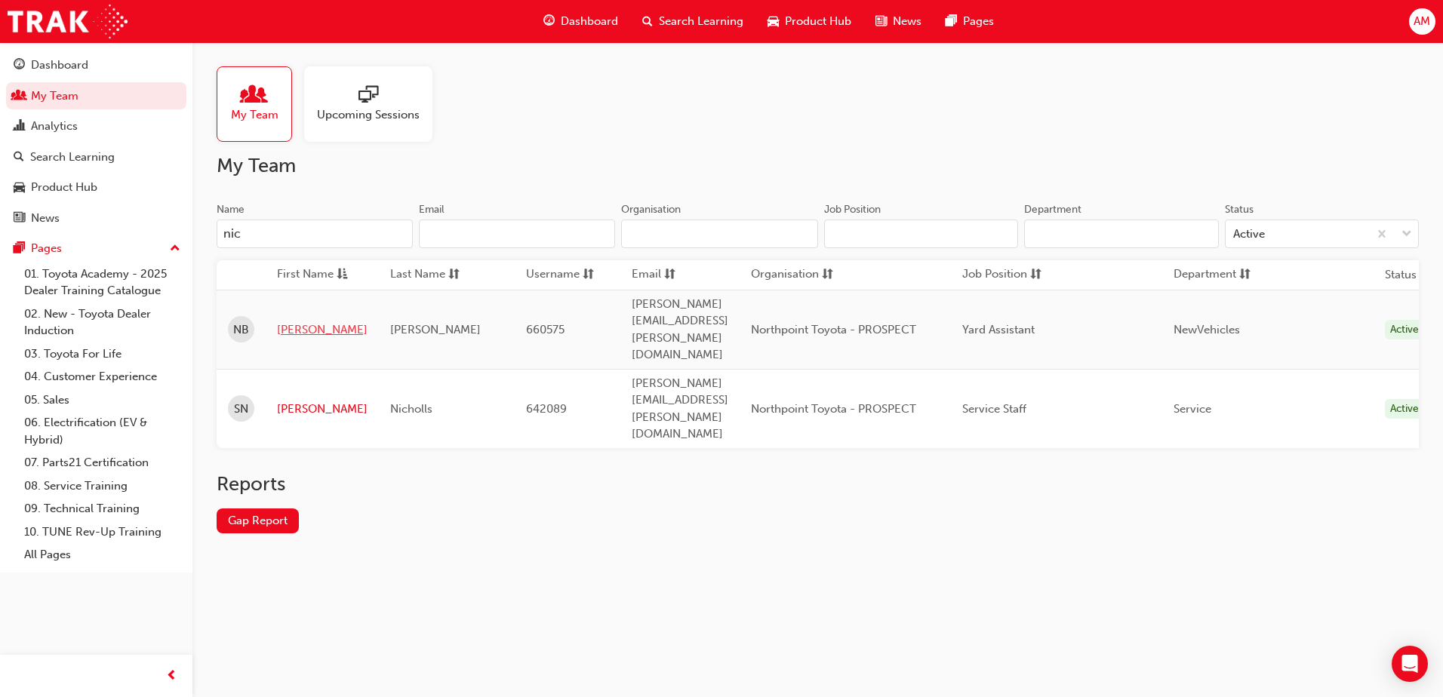
type input "nic"
click at [312, 321] on link "[PERSON_NAME]" at bounding box center [322, 329] width 91 height 17
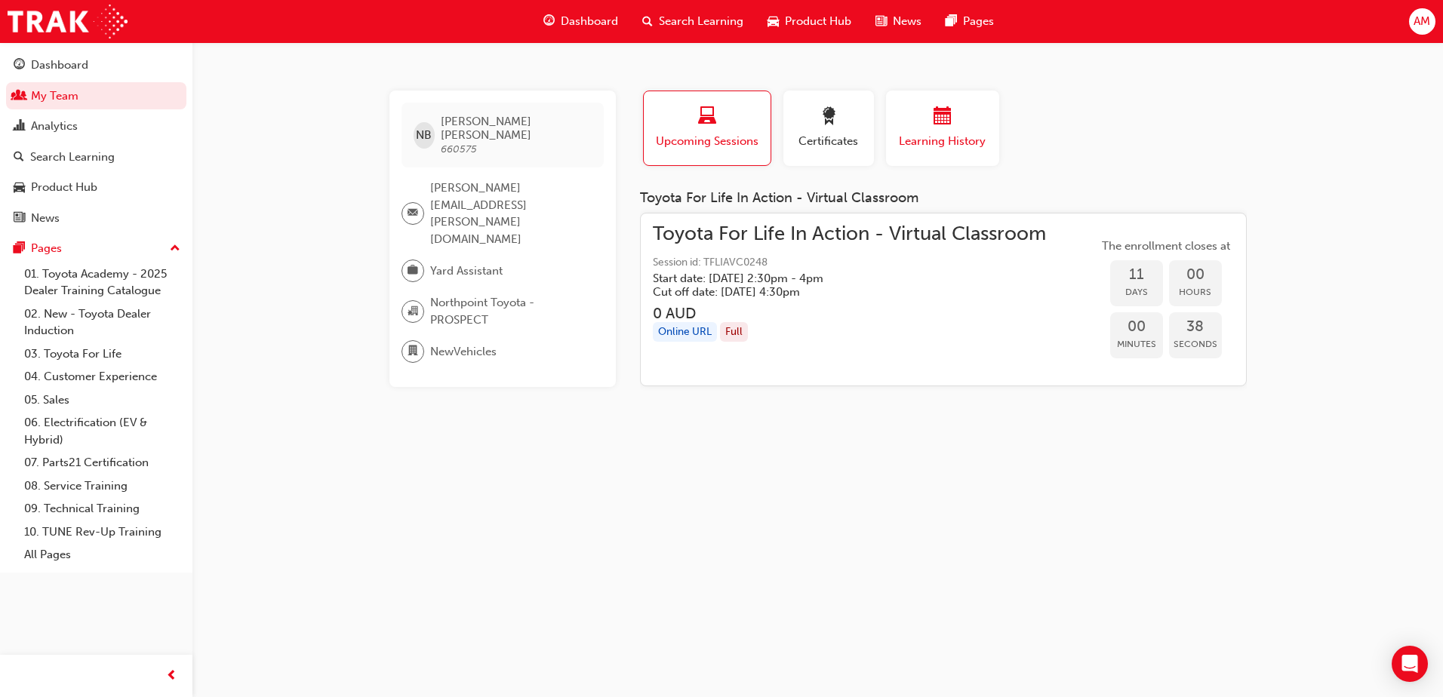
click at [993, 115] on button "Learning History" at bounding box center [942, 128] width 113 height 75
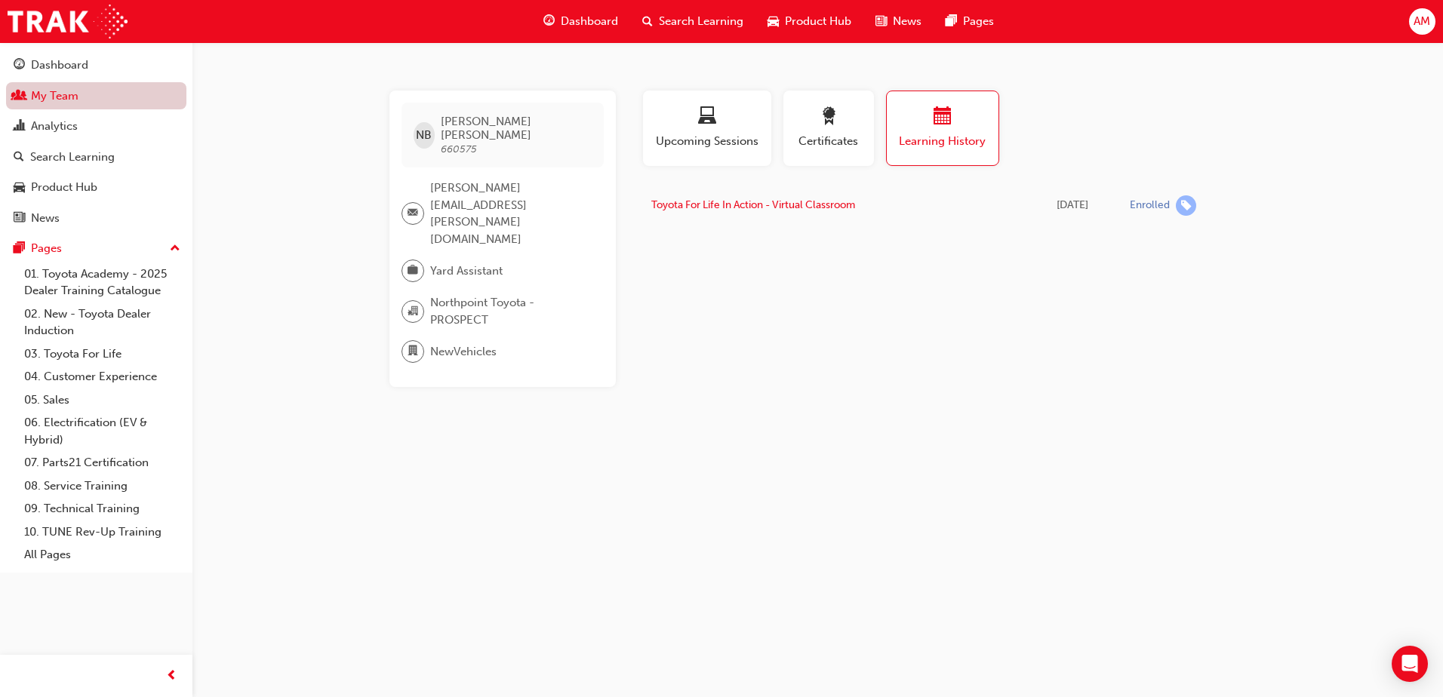
click at [60, 96] on link "My Team" at bounding box center [96, 96] width 180 height 28
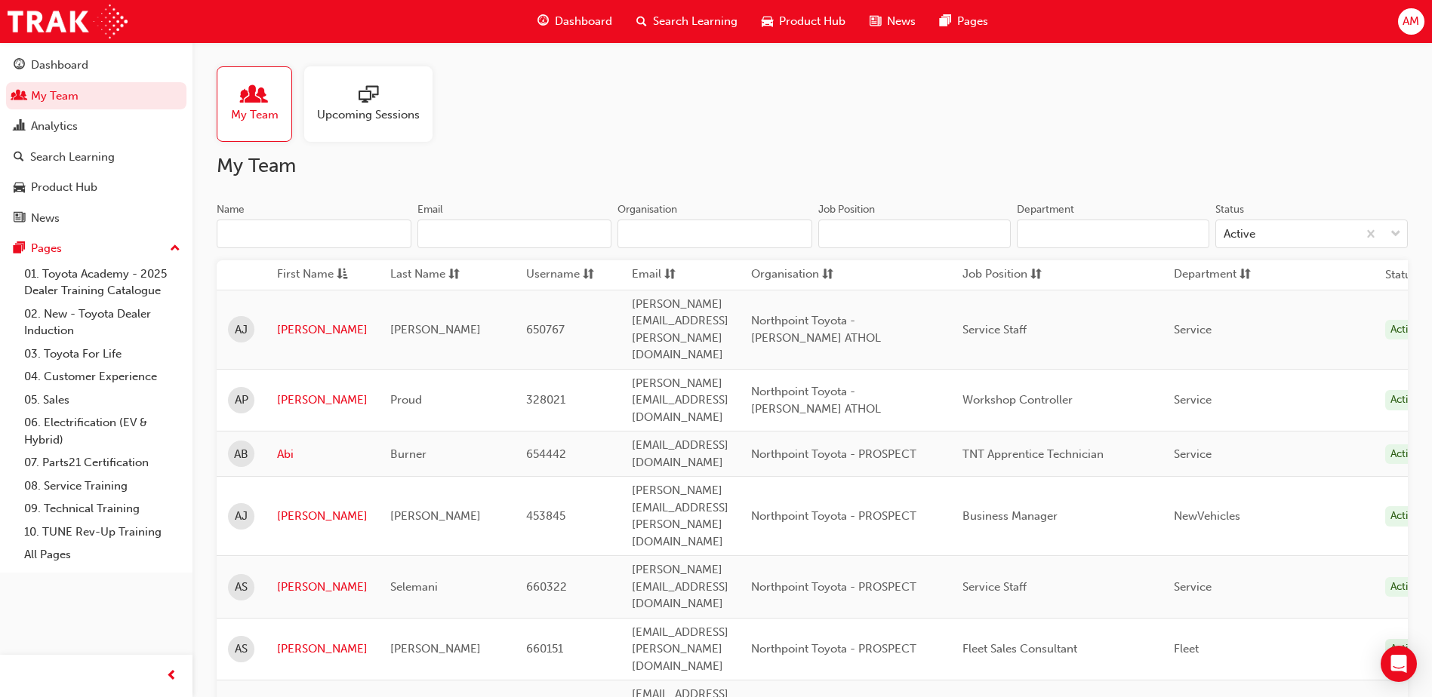
click at [297, 229] on input "Name" at bounding box center [314, 234] width 195 height 29
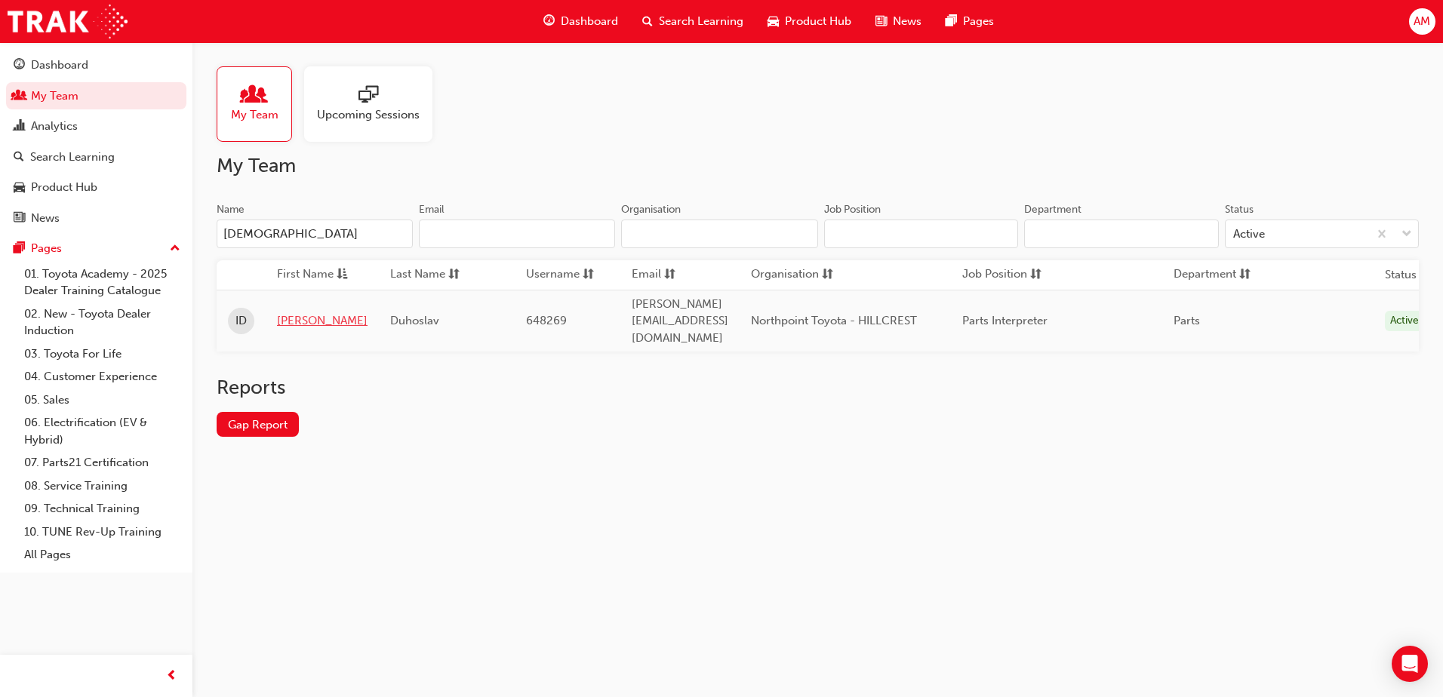
type input "[DEMOGRAPHIC_DATA]"
click at [288, 312] on link "[PERSON_NAME]" at bounding box center [322, 320] width 91 height 17
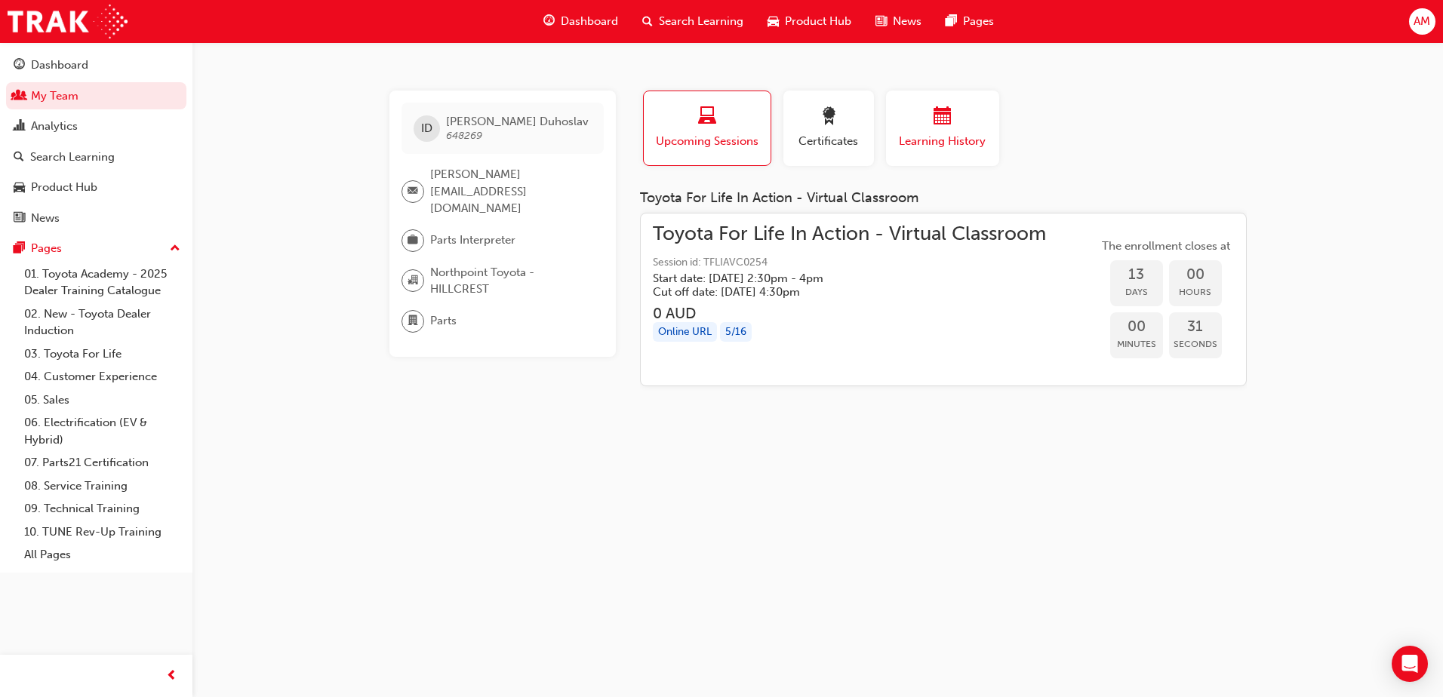
click at [953, 127] on div "button" at bounding box center [942, 118] width 91 height 23
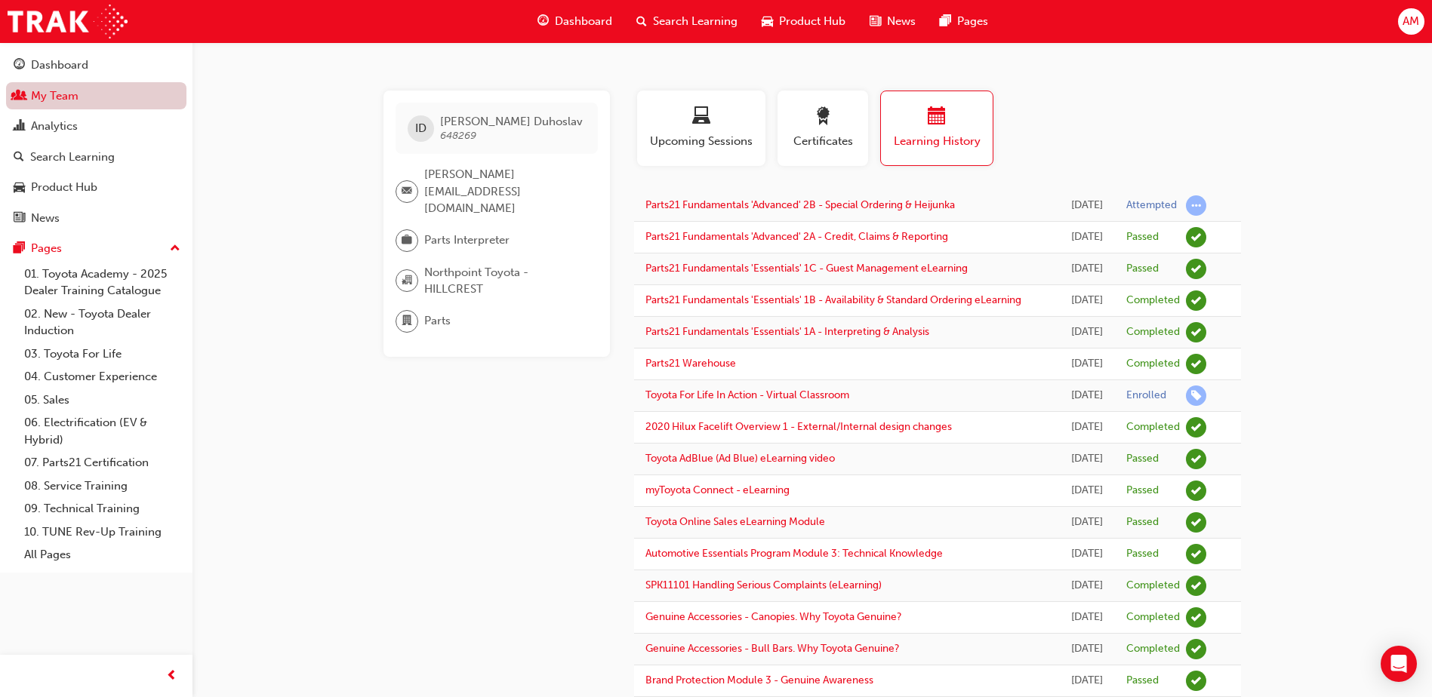
click at [99, 93] on link "My Team" at bounding box center [96, 96] width 180 height 28
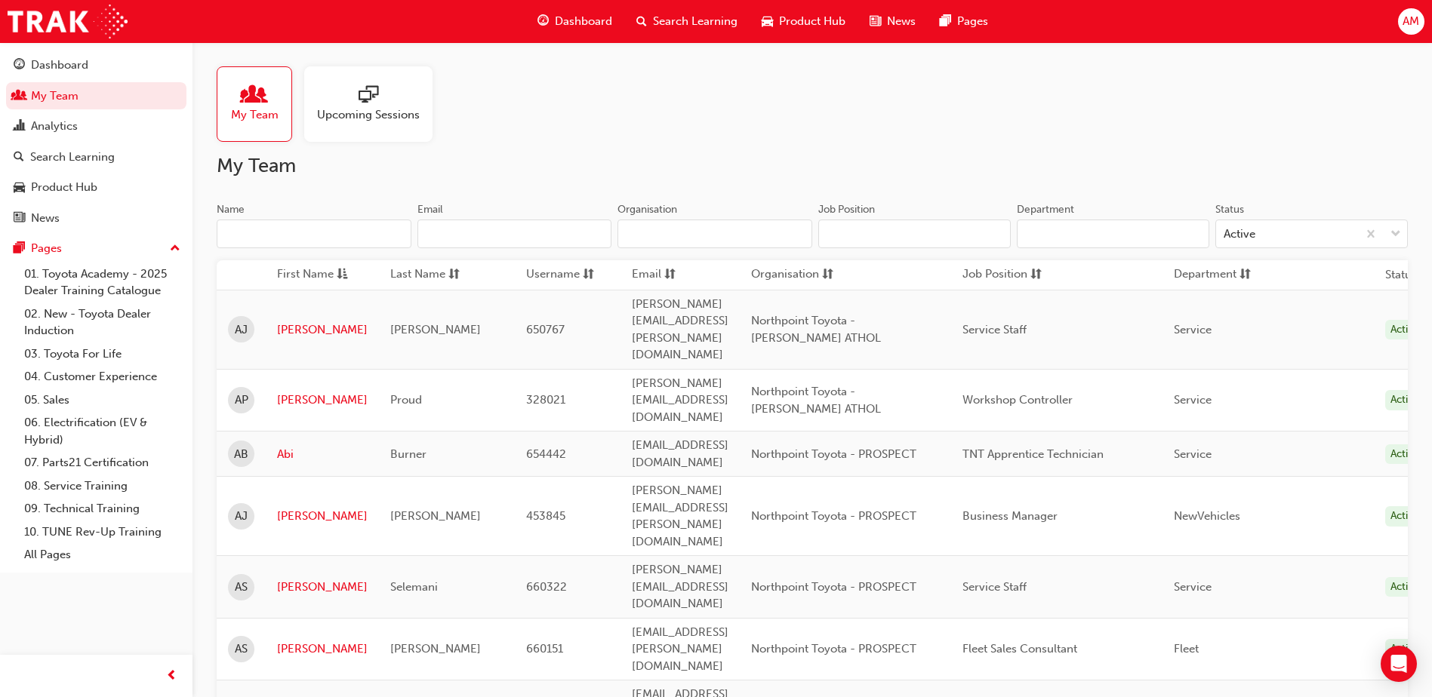
click at [320, 238] on input "Name" at bounding box center [314, 234] width 195 height 29
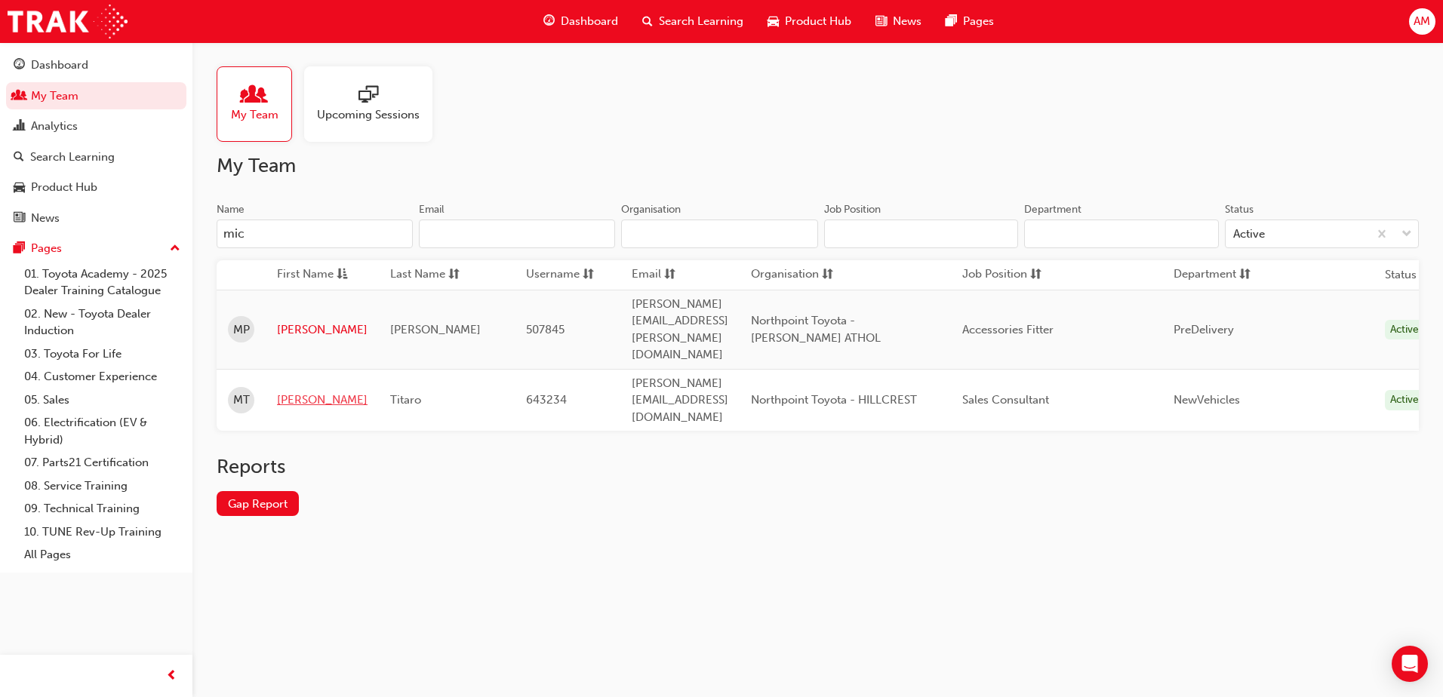
type input "mic"
click at [311, 392] on link "[PERSON_NAME]" at bounding box center [322, 400] width 91 height 17
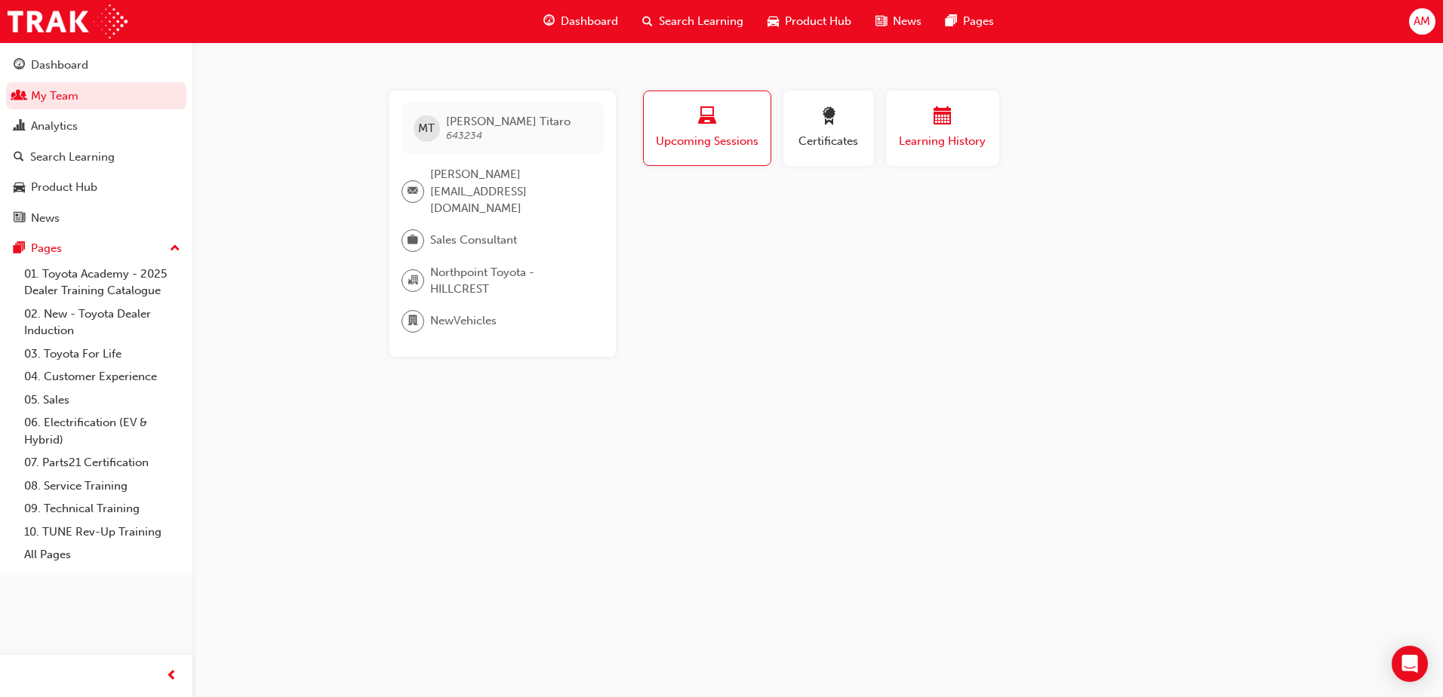
click at [929, 126] on div "button" at bounding box center [942, 118] width 91 height 23
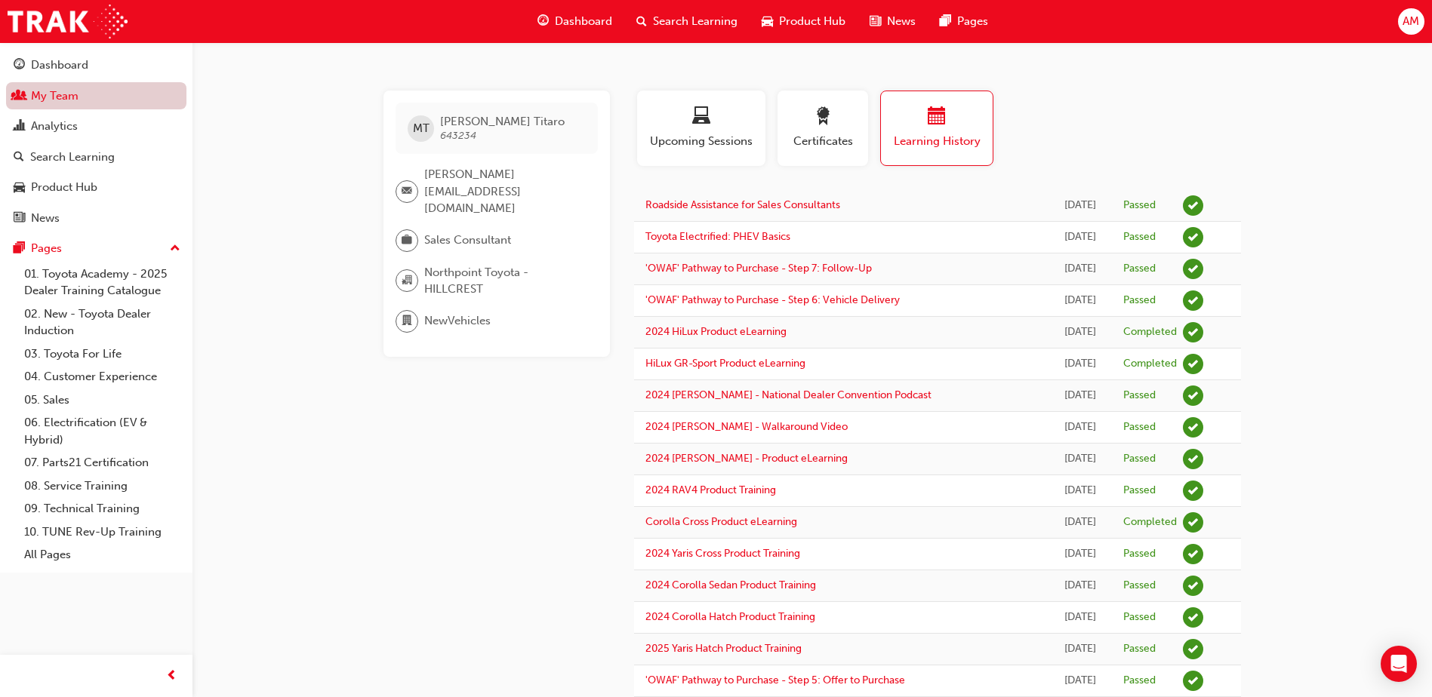
click at [100, 101] on link "My Team" at bounding box center [96, 96] width 180 height 28
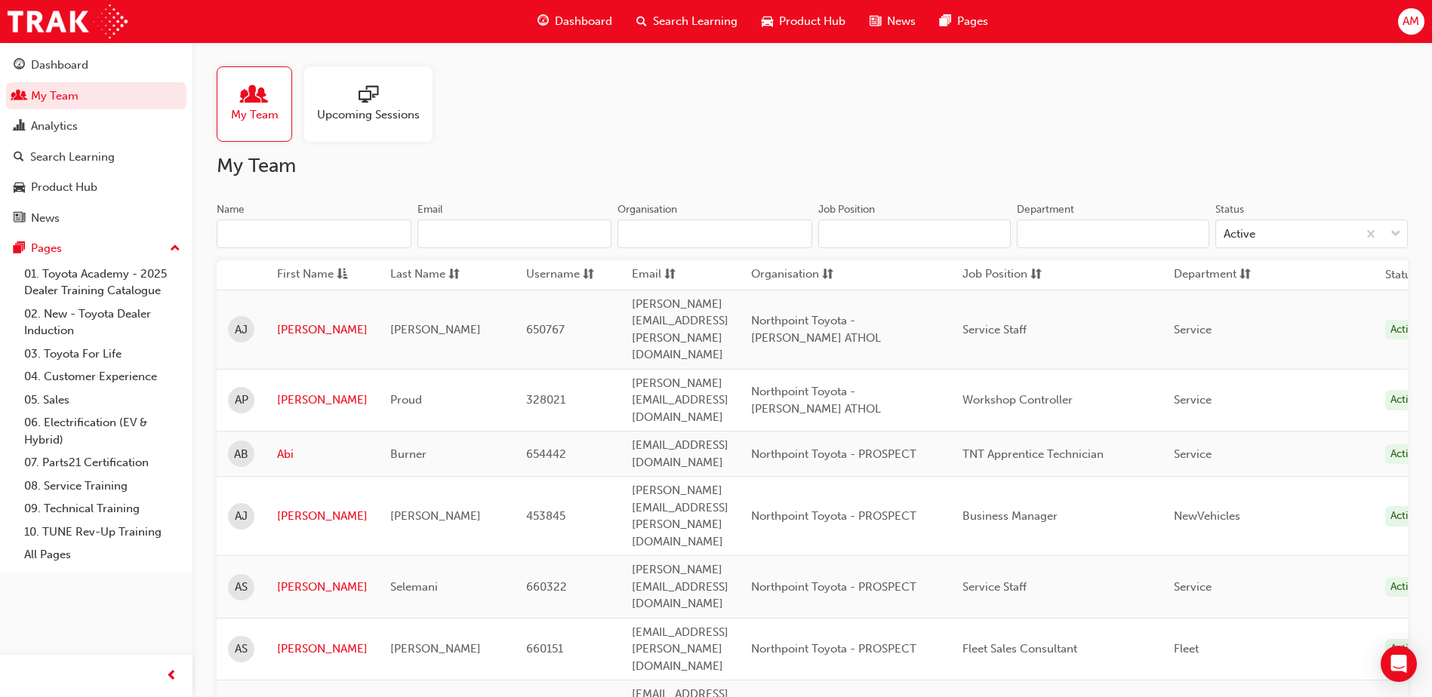
click at [268, 224] on input "Name" at bounding box center [314, 234] width 195 height 29
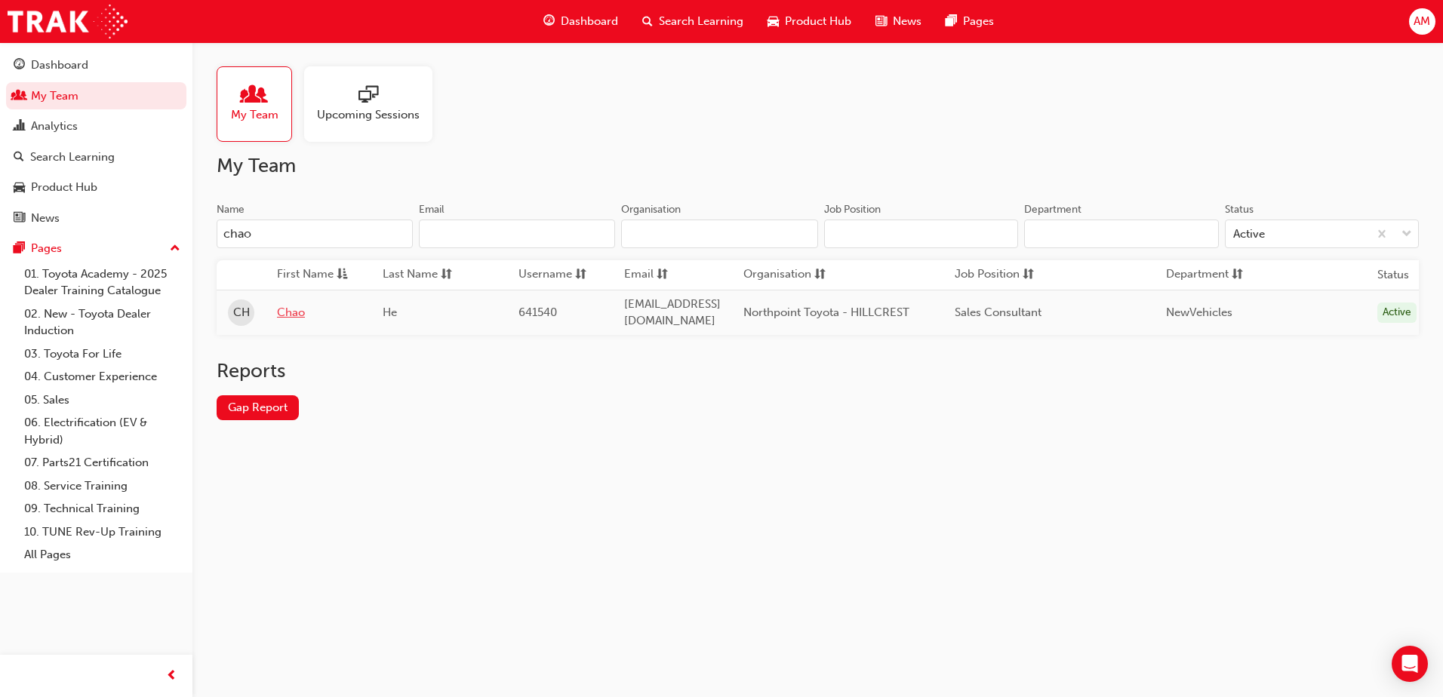
type input "chao"
click at [300, 308] on link "Chao" at bounding box center [318, 312] width 83 height 17
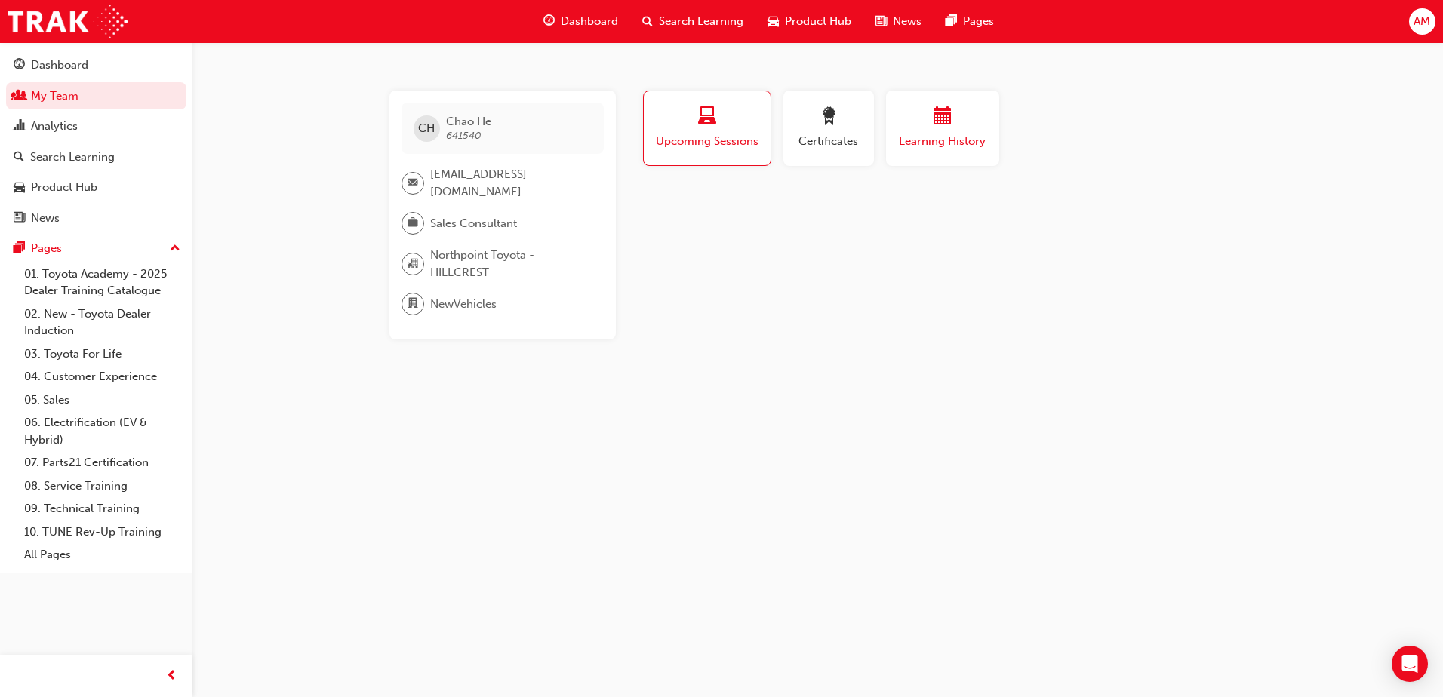
click at [921, 141] on span "Learning History" at bounding box center [942, 141] width 91 height 17
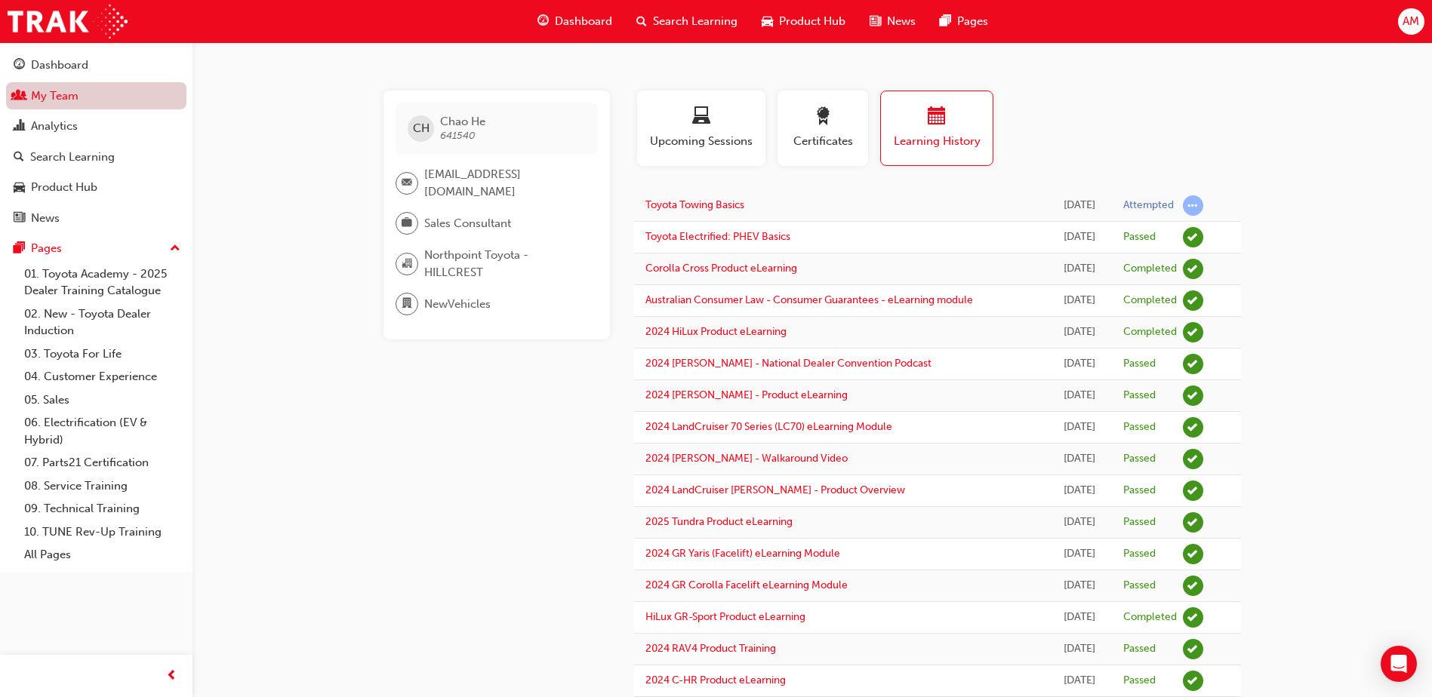
click at [85, 97] on link "My Team" at bounding box center [96, 96] width 180 height 28
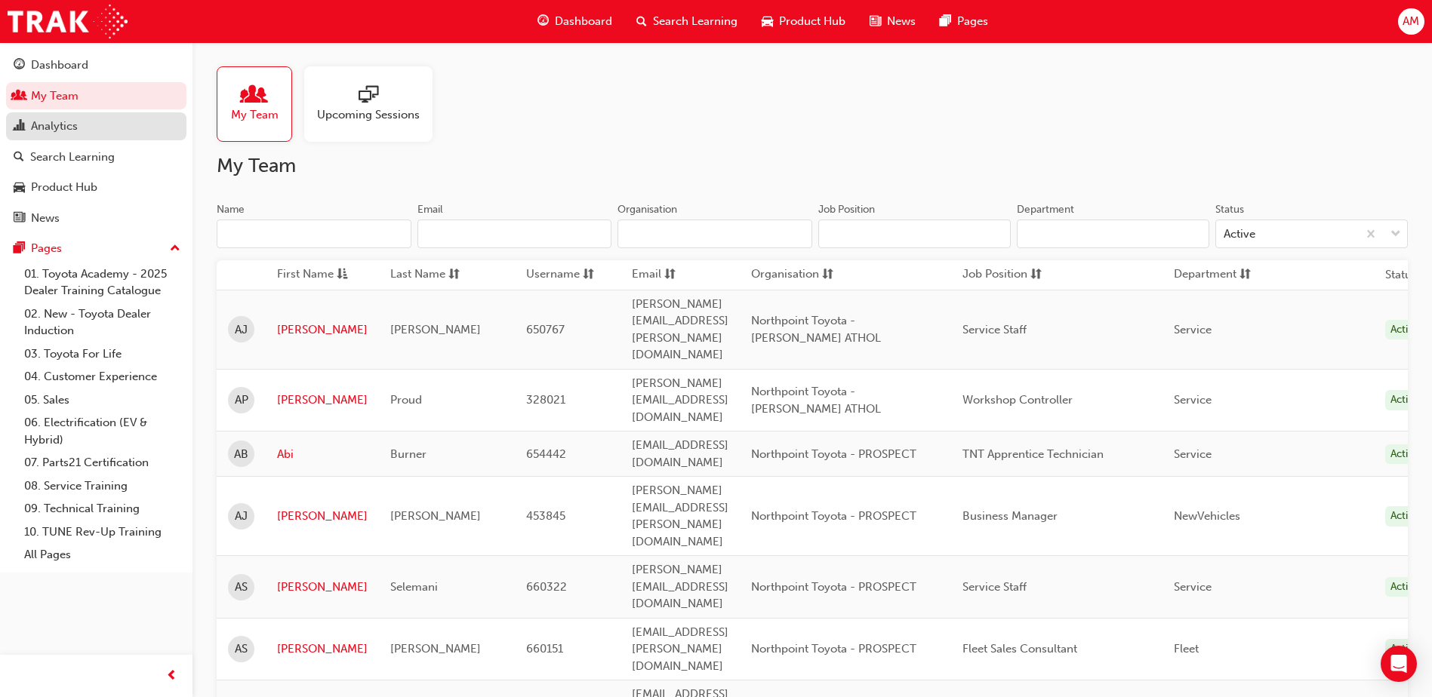
click at [312, 231] on input "Name" at bounding box center [314, 234] width 195 height 29
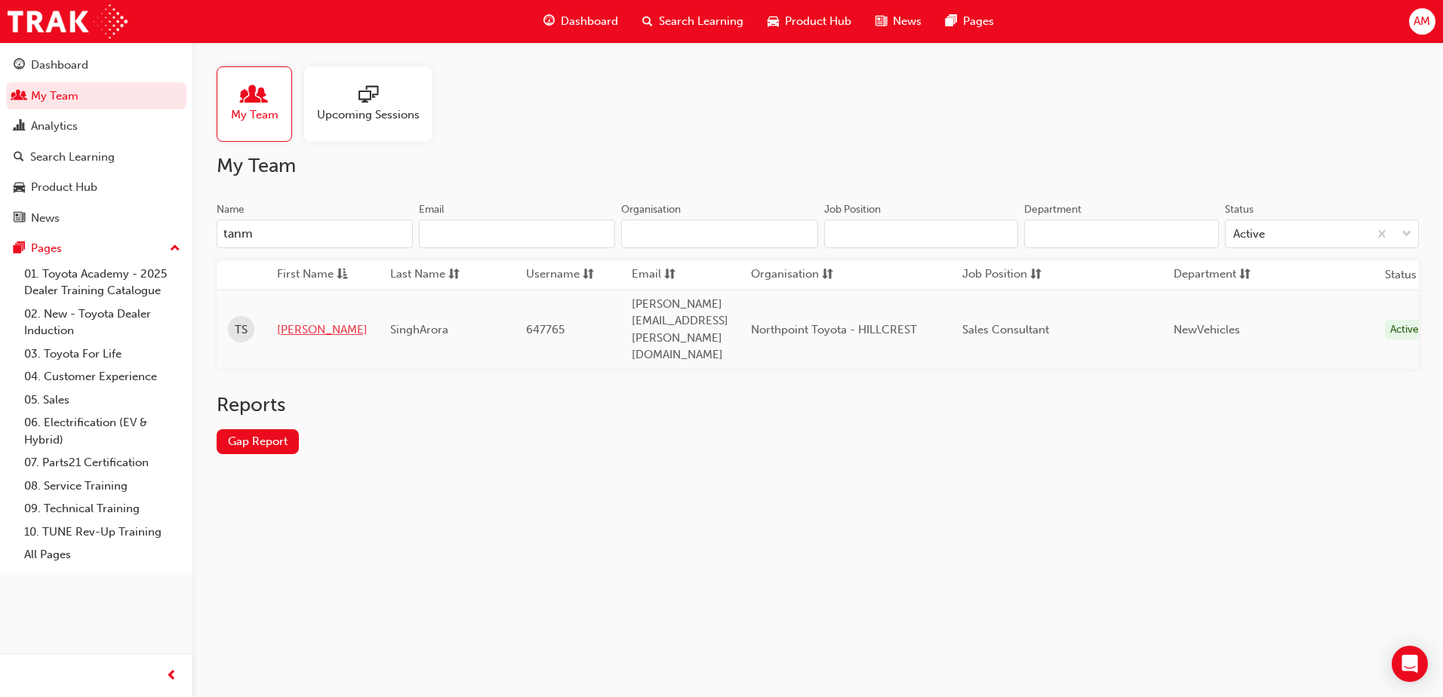
type input "tanm"
click at [308, 321] on link "[PERSON_NAME]" at bounding box center [322, 329] width 91 height 17
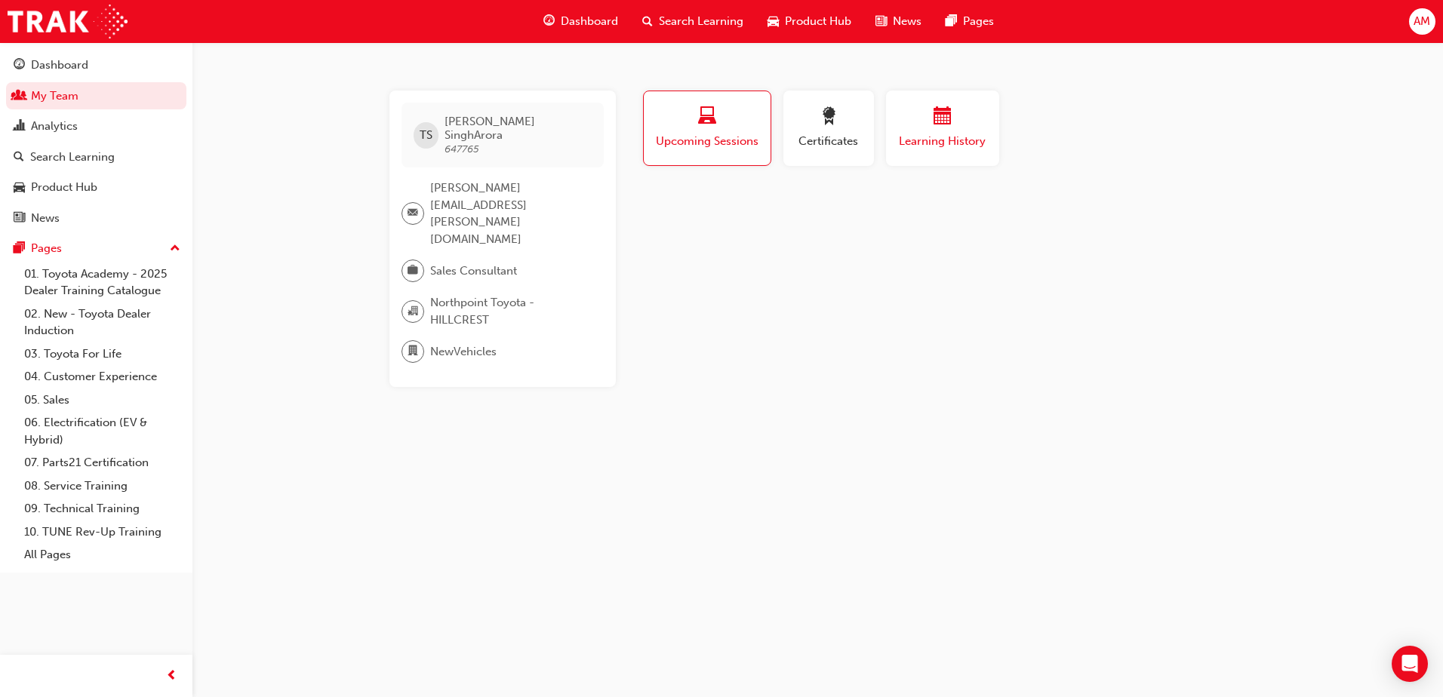
click at [946, 141] on span "Learning History" at bounding box center [942, 141] width 91 height 17
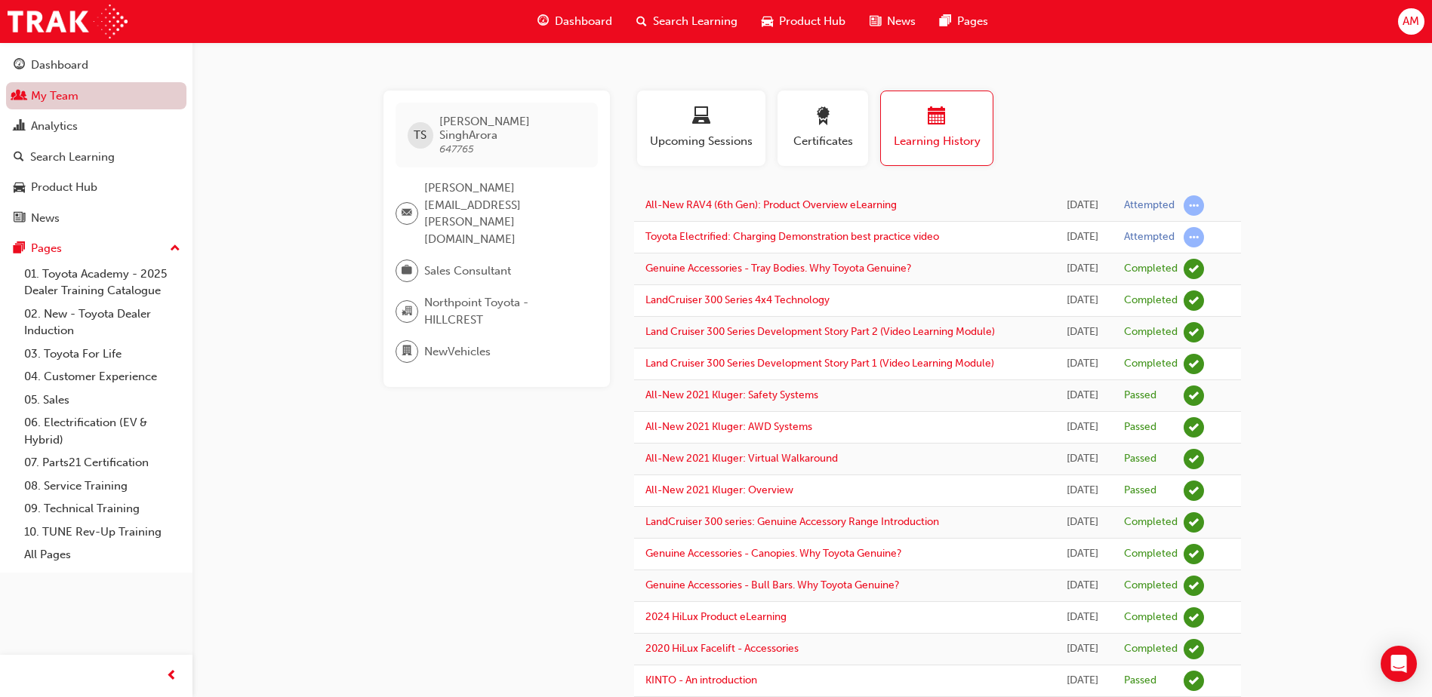
click at [81, 106] on link "My Team" at bounding box center [96, 96] width 180 height 28
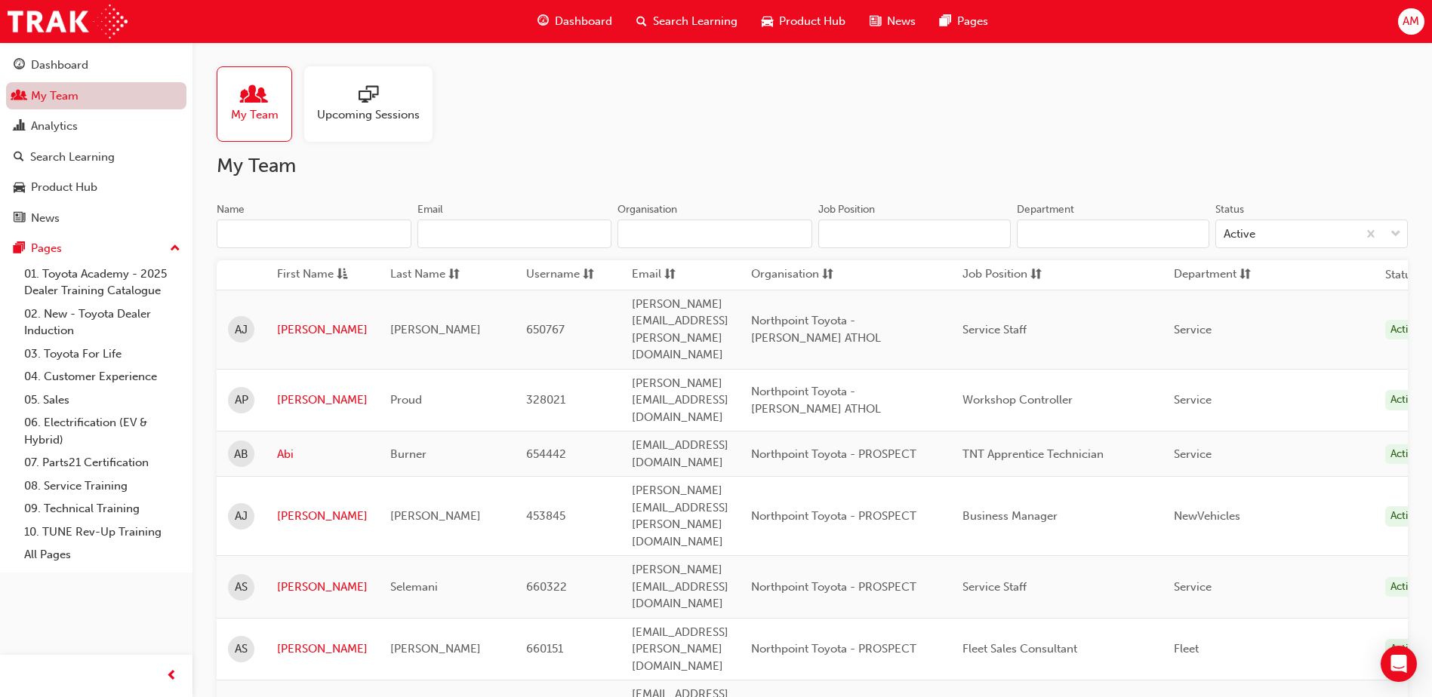
click at [59, 97] on link "My Team" at bounding box center [96, 96] width 180 height 28
click at [288, 219] on div "Name" at bounding box center [314, 211] width 195 height 18
click at [288, 220] on input "Name" at bounding box center [314, 234] width 195 height 29
click at [283, 233] on input "Name" at bounding box center [314, 234] width 195 height 29
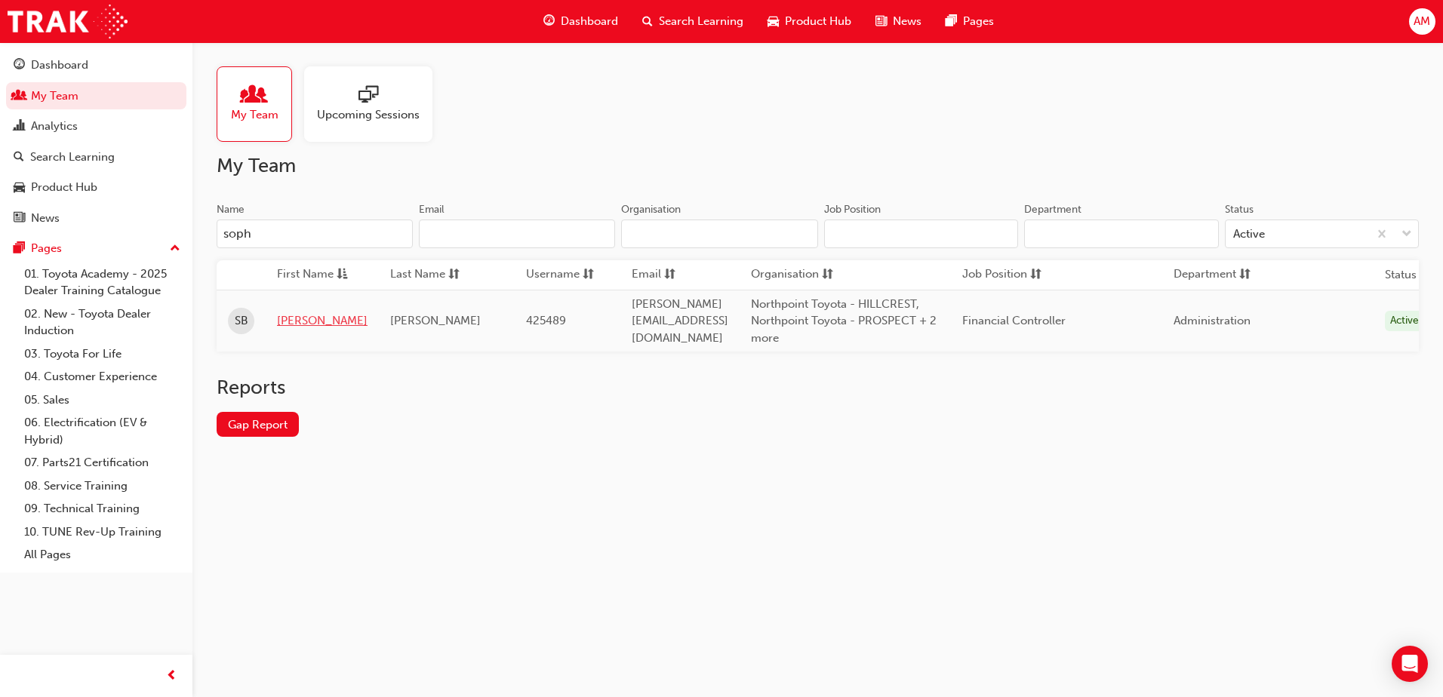
type input "soph"
click at [281, 315] on link "[PERSON_NAME]" at bounding box center [322, 320] width 91 height 17
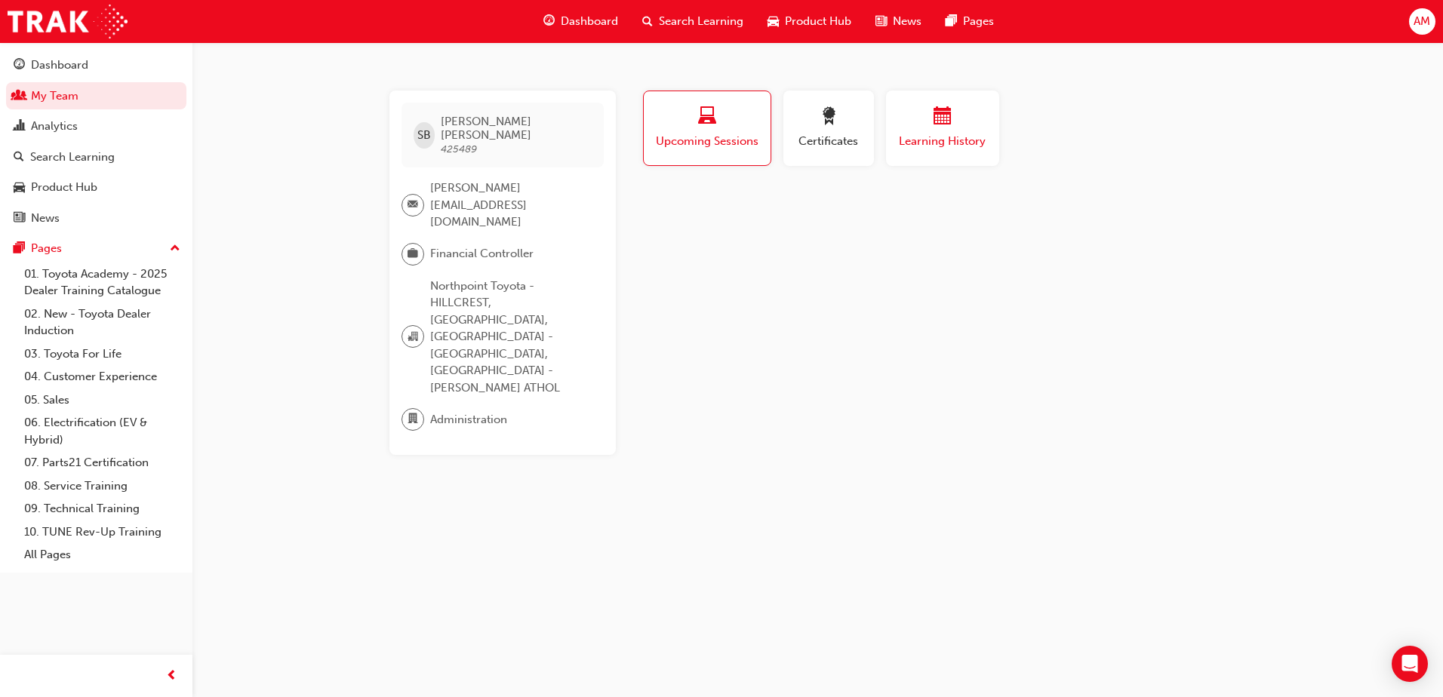
click at [926, 134] on span "Learning History" at bounding box center [942, 141] width 91 height 17
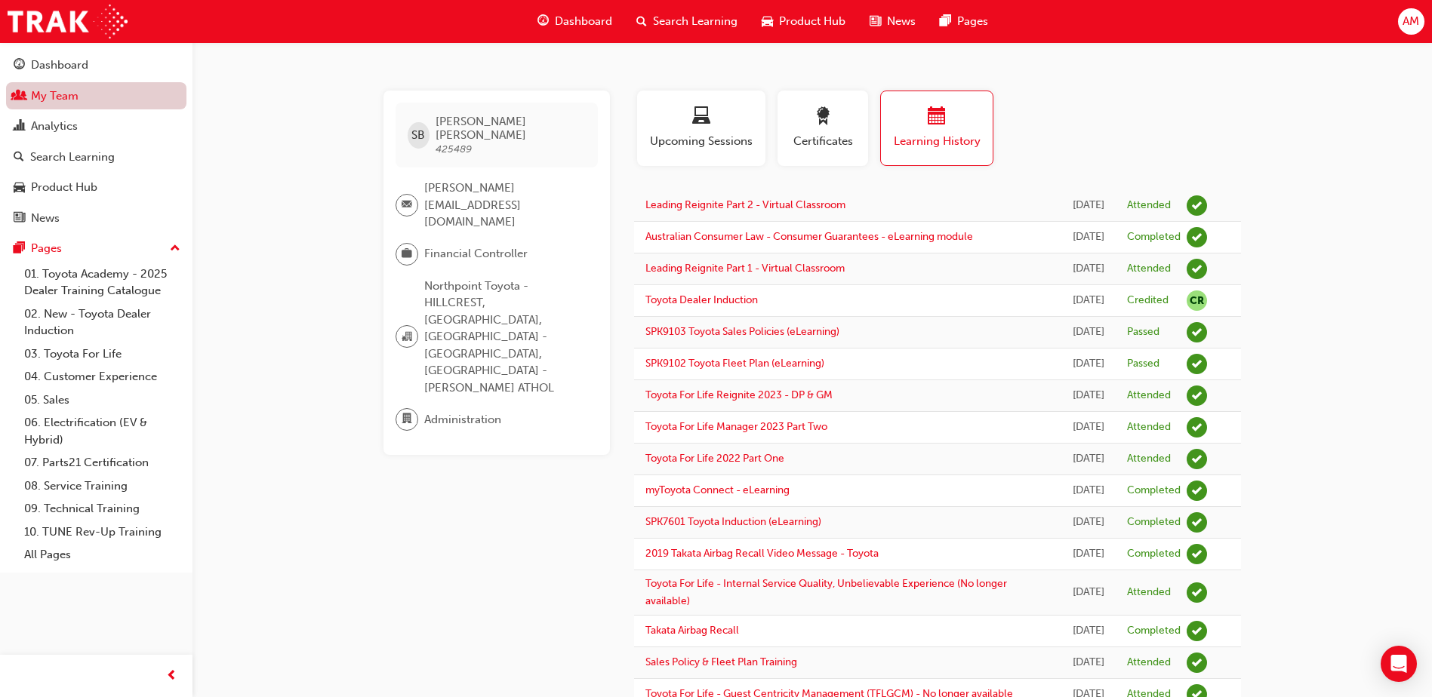
click at [82, 101] on link "My Team" at bounding box center [96, 96] width 180 height 28
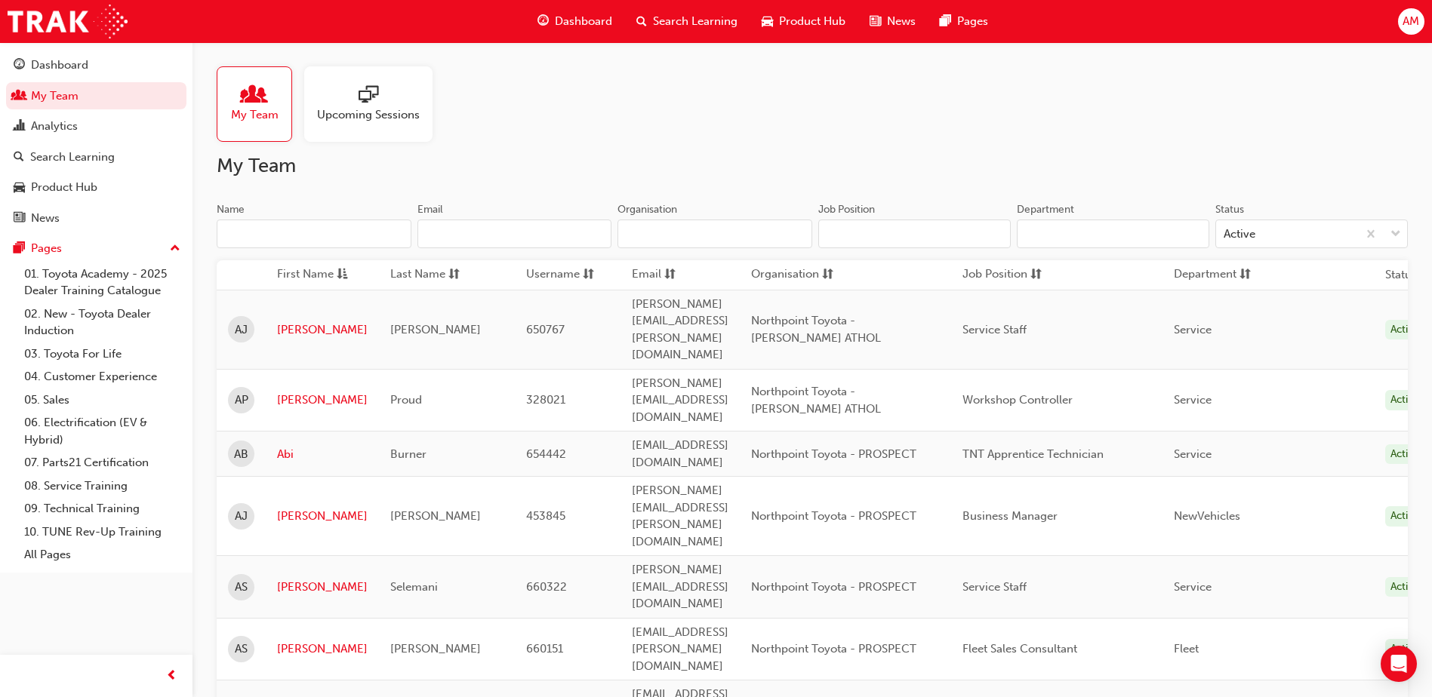
click at [251, 229] on input "Name" at bounding box center [314, 234] width 195 height 29
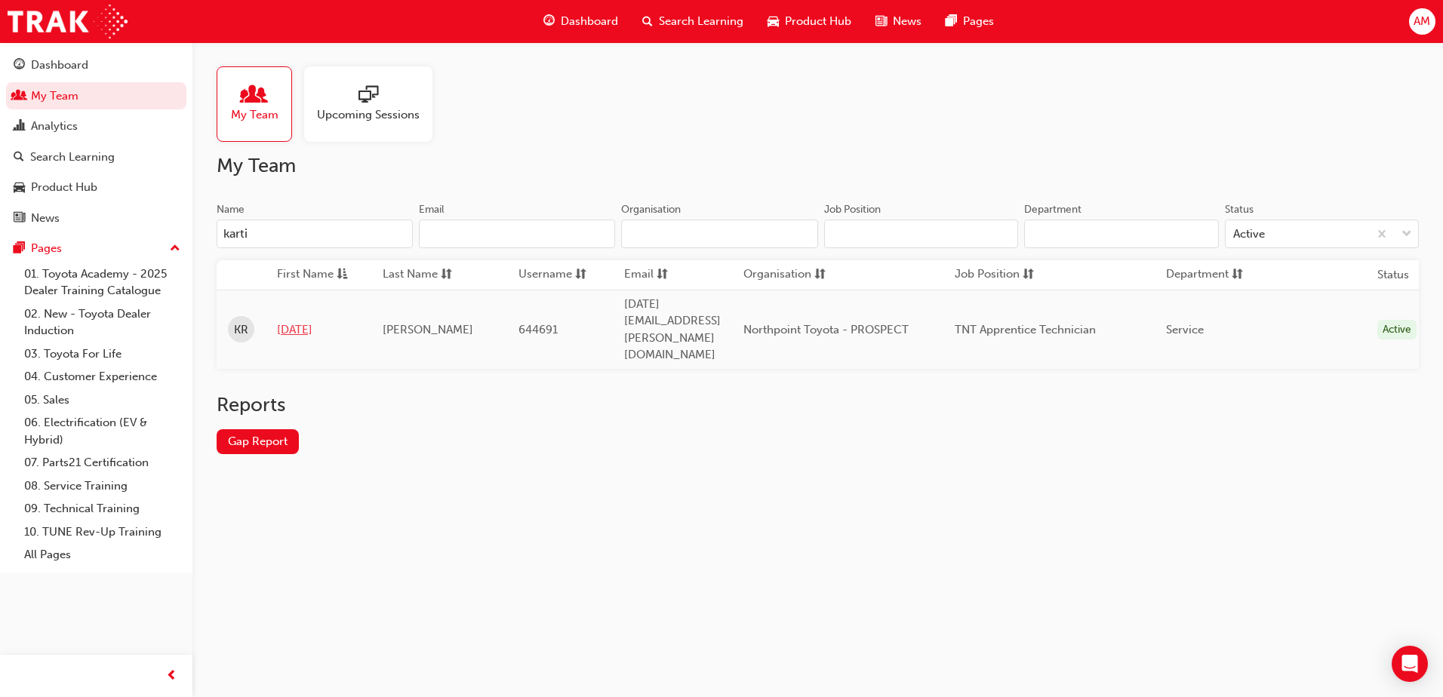
type input "karti"
click at [288, 321] on link "[DATE]" at bounding box center [318, 329] width 83 height 17
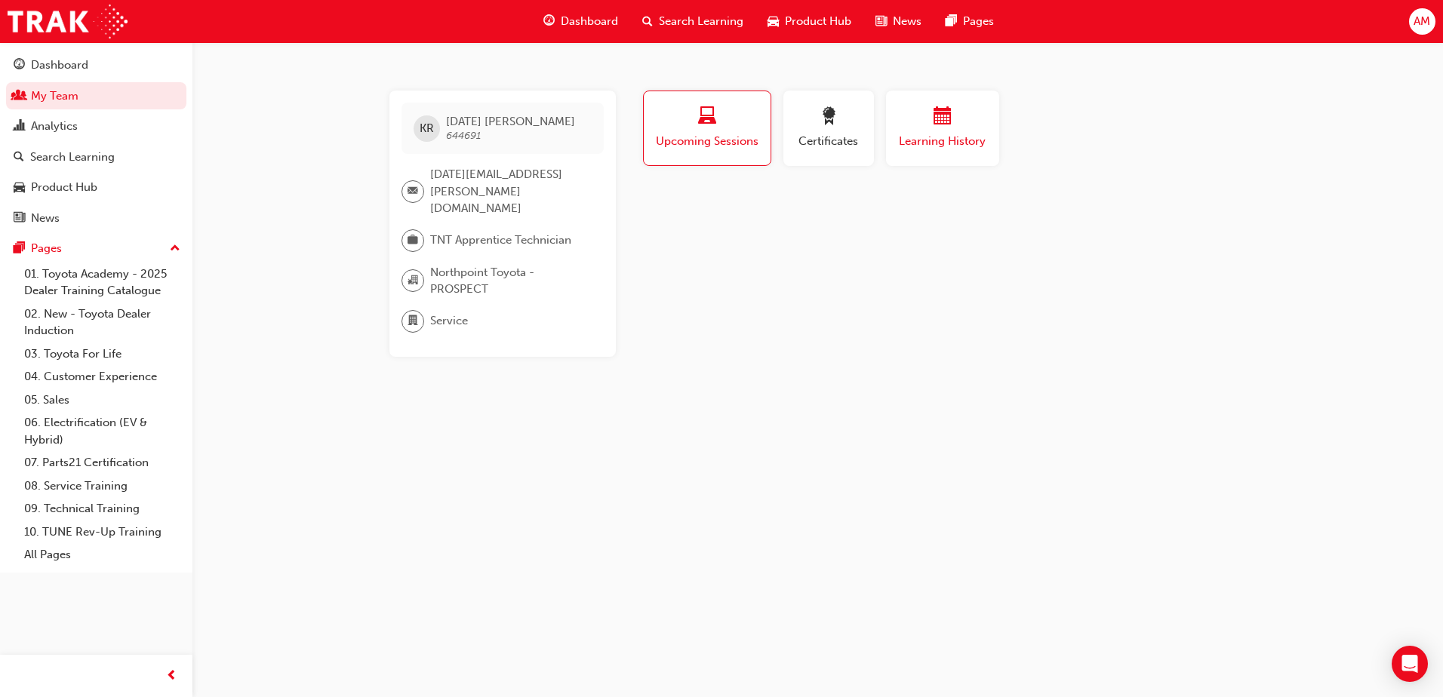
click at [943, 117] on span "calendar-icon" at bounding box center [943, 117] width 18 height 20
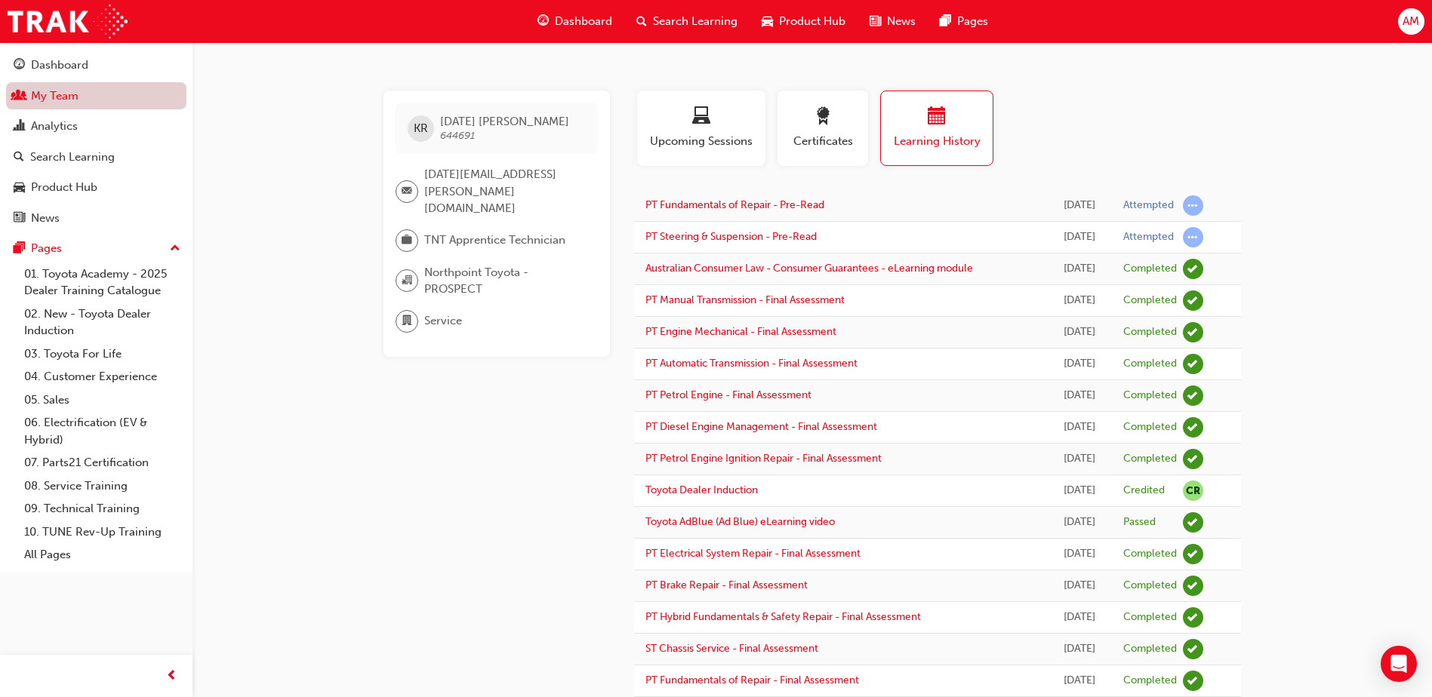
click at [102, 103] on link "My Team" at bounding box center [96, 96] width 180 height 28
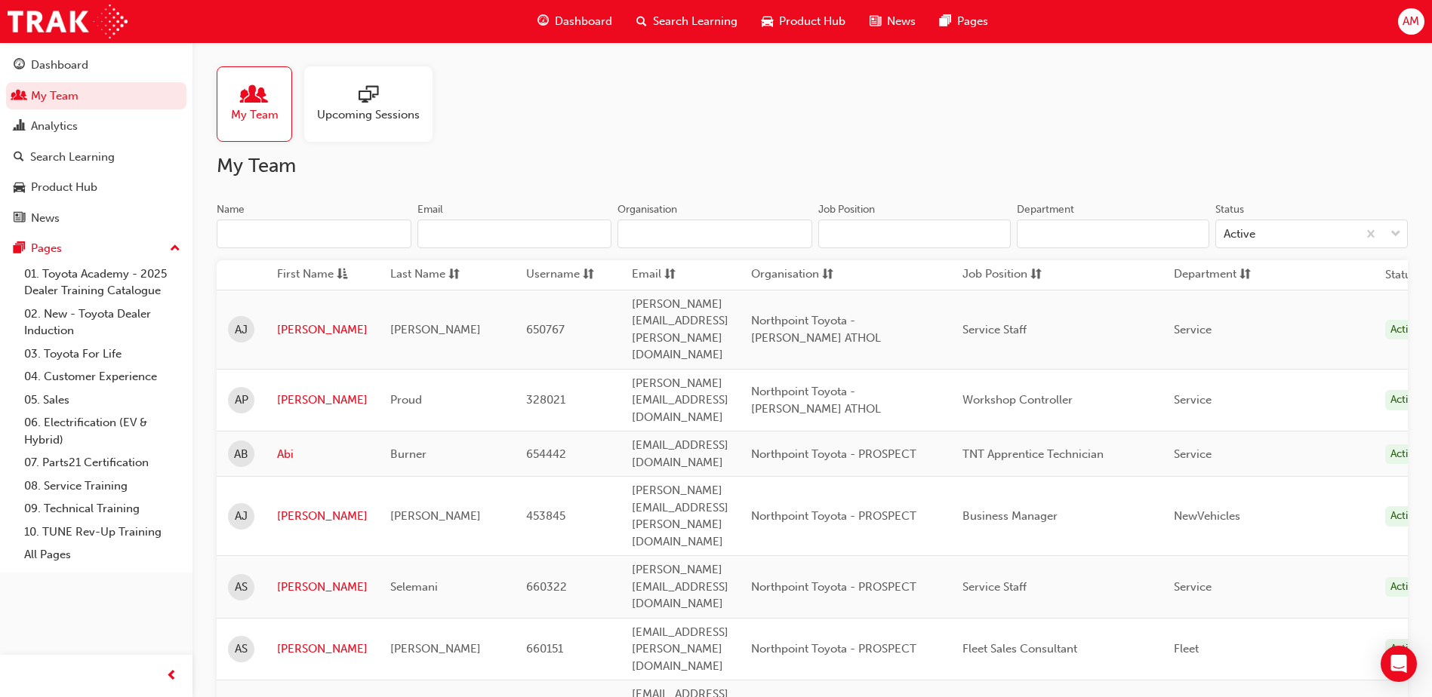
click at [263, 228] on input "Name" at bounding box center [314, 234] width 195 height 29
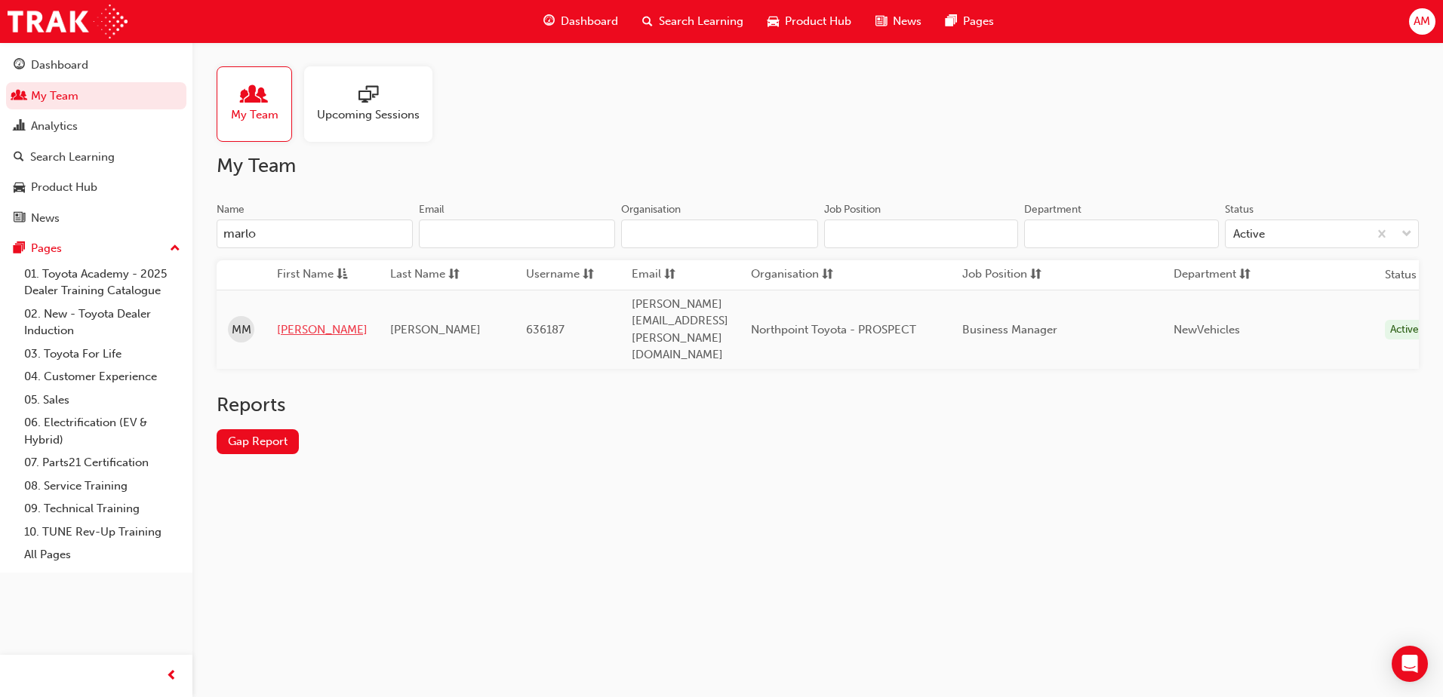
type input "marlo"
click at [289, 321] on link "[PERSON_NAME]" at bounding box center [322, 329] width 91 height 17
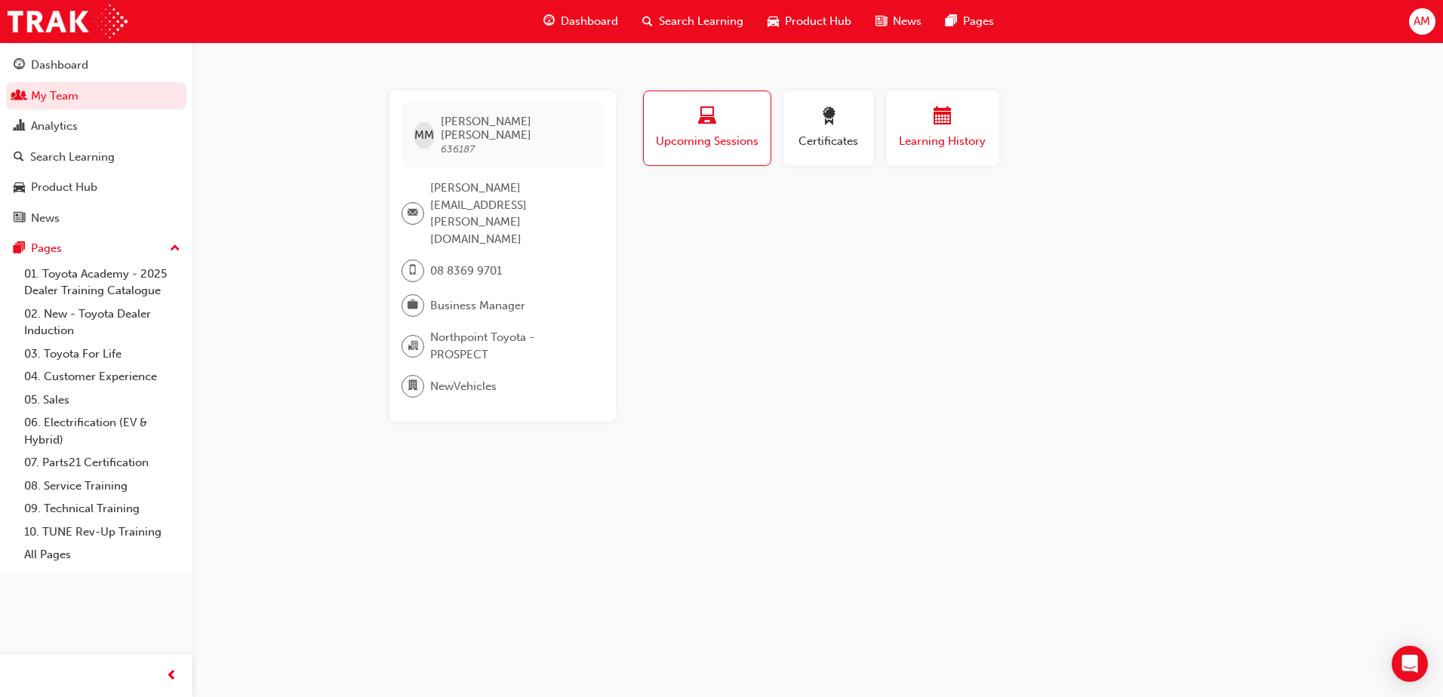
click at [953, 135] on span "Learning History" at bounding box center [942, 141] width 91 height 17
